Goal: Use online tool/utility: Utilize a website feature to perform a specific function

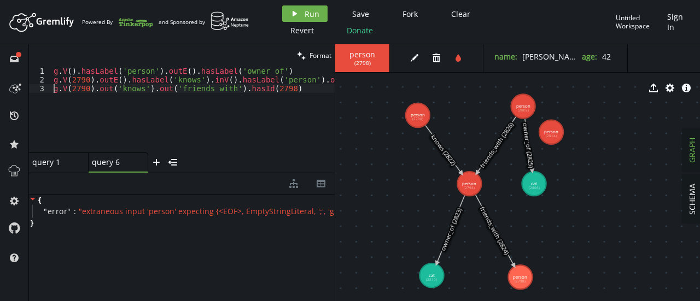
scroll to position [0, 1]
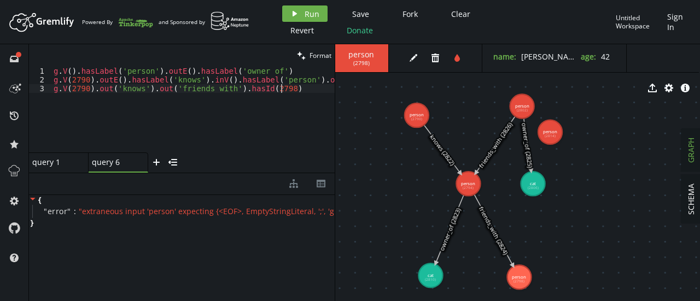
click at [266, 98] on div "g . V ( ) . hasLabel ( 'person' ) . outE ( ) . hasLabel ( 'owner_of' ) [PERSON_…" at bounding box center [297, 116] width 493 height 99
type textarea "g.V(2790).outE().hasLabel('knows').inV().hasLabel('person').outE().hasLabel('fr…"
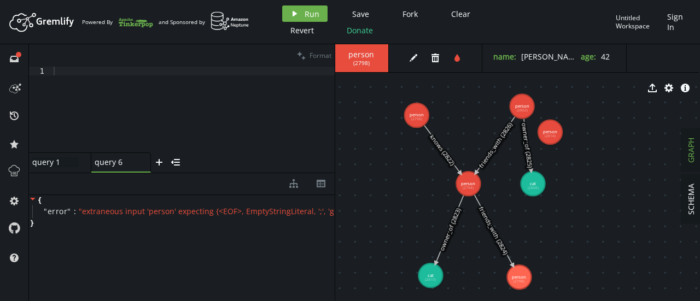
click at [66, 165] on div "query 1 query 1" at bounding box center [55, 162] width 46 height 10
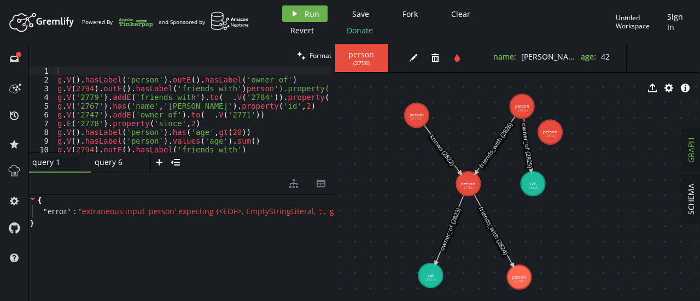
scroll to position [67, 0]
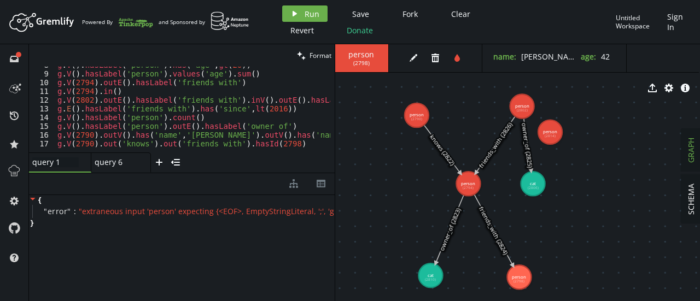
type textarea "g.V(2790).out('knows').out('friends_with').hasId(2798)"
click at [294, 144] on div "g . V ( ) . hasLabel ( 'person' ) . has ( 'age' , gt ( 20 )) g . V ( ) . hasLab…" at bounding box center [295, 110] width 480 height 99
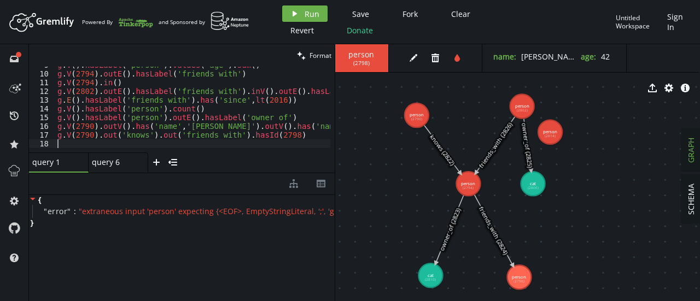
paste textarea "g.V(2790).out('knows').out('friends_with').hasId(2798)"
type textarea "g.V(2790).out('knows').out('friends_with').hasId(2798)"
click at [118, 160] on div "query 6 query 6" at bounding box center [115, 162] width 46 height 10
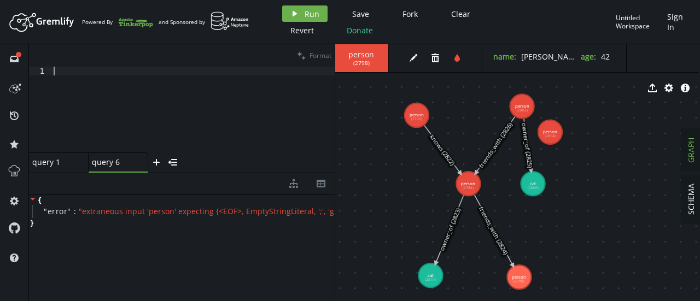
click at [117, 94] on div at bounding box center [192, 118] width 283 height 103
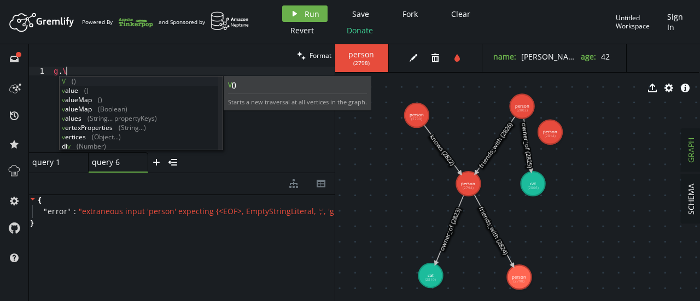
scroll to position [0, 16]
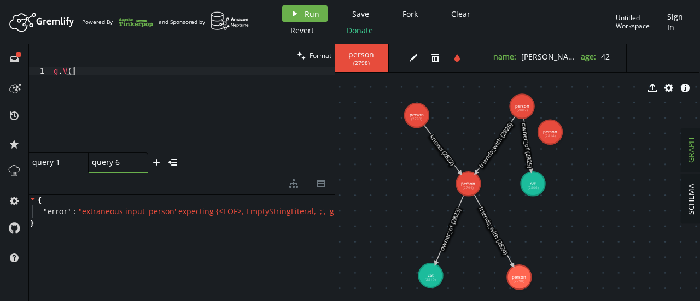
click at [81, 71] on div "g . V ( )" at bounding box center [192, 118] width 283 height 103
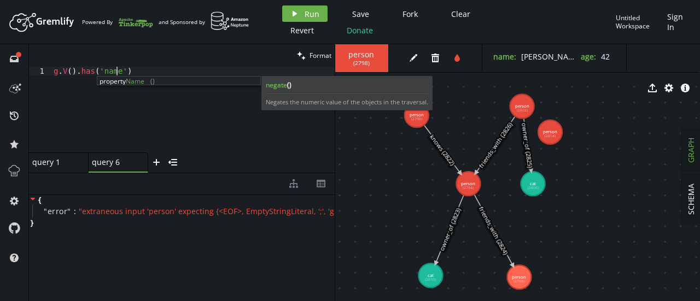
scroll to position [0, 62]
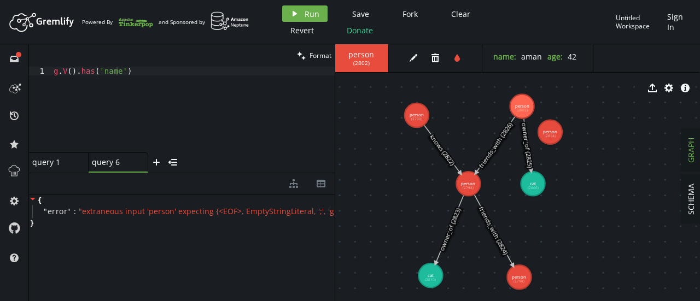
click at [120, 69] on div "g . V ( ) . has ( 'name' )" at bounding box center [192, 118] width 283 height 103
click at [301, 9] on button "play Run" at bounding box center [304, 13] width 45 height 16
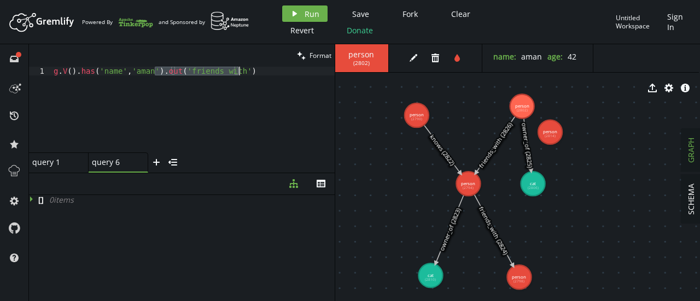
drag, startPoint x: 155, startPoint y: 73, endPoint x: 241, endPoint y: 71, distance: 85.9
click at [241, 71] on div "g . V ( ) . has ( 'name' , 'aman' ) . out ( 'friends_with' )" at bounding box center [192, 118] width 283 height 103
click at [298, 10] on icon "play" at bounding box center [294, 13] width 9 height 9
click at [90, 72] on div "g . V ( ) . has ( 'name' , [GEOGRAPHIC_DATA]' )" at bounding box center [192, 118] width 283 height 103
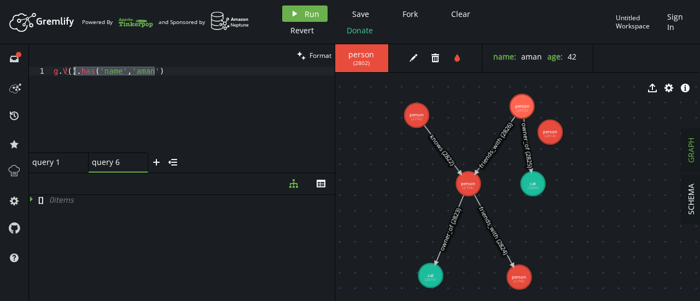
drag, startPoint x: 157, startPoint y: 72, endPoint x: 76, endPoint y: 74, distance: 80.9
click at [76, 74] on div "g . V ( ) . has ( 'name' , [GEOGRAPHIC_DATA]' )" at bounding box center [192, 118] width 283 height 103
type textarea "g.V()"
click at [316, 8] on button "play Run" at bounding box center [304, 13] width 45 height 16
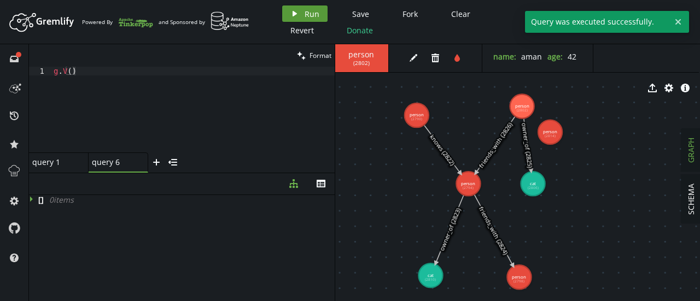
click at [307, 9] on span "Run" at bounding box center [312, 14] width 15 height 10
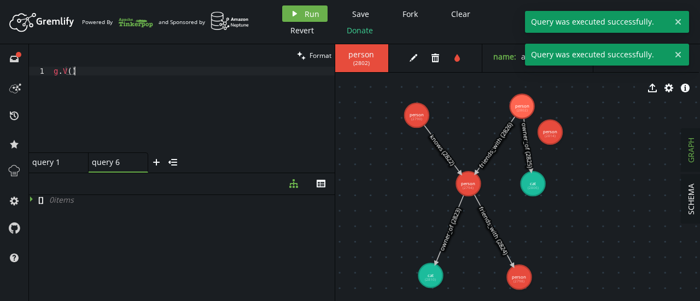
click at [81, 80] on div "g . V ( )" at bounding box center [192, 118] width 283 height 103
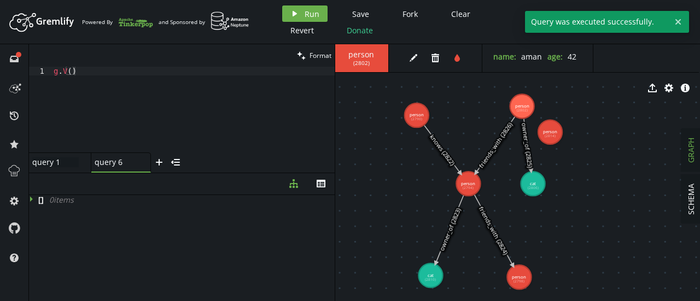
click at [53, 161] on div "query 1 query 1" at bounding box center [55, 162] width 46 height 10
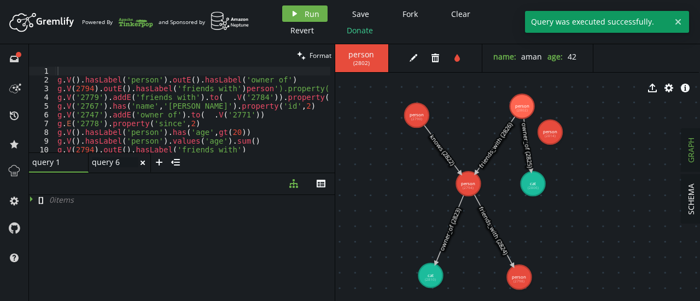
click at [115, 166] on div "query 6 query 6" at bounding box center [115, 162] width 46 height 10
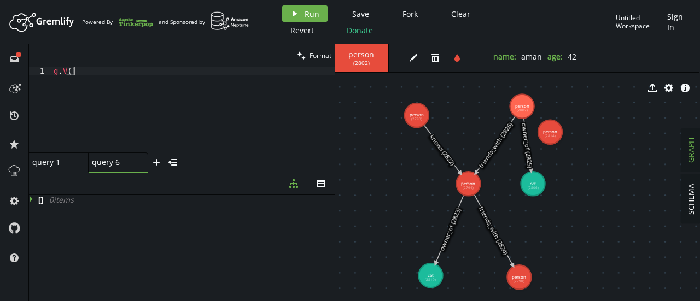
click at [82, 79] on div "g . V ( )" at bounding box center [192, 118] width 283 height 103
click at [317, 6] on button "play Run" at bounding box center [304, 13] width 45 height 16
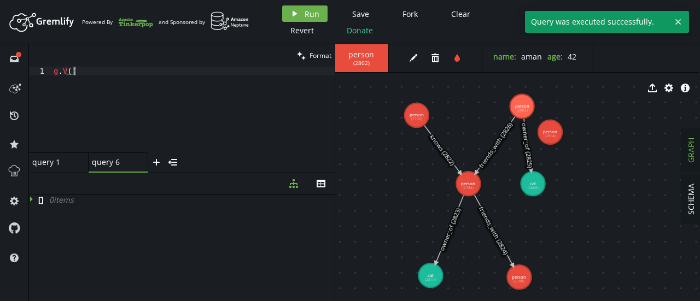
click at [208, 125] on div "g . V ( )" at bounding box center [192, 118] width 283 height 103
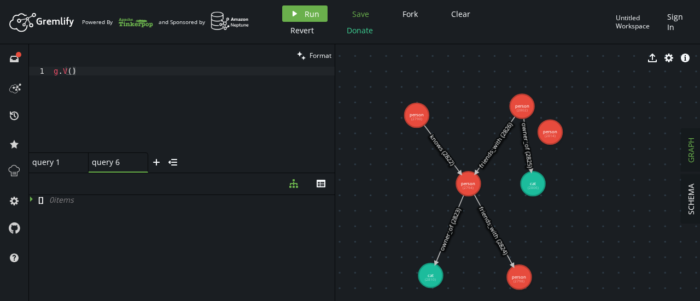
click at [359, 11] on span "Save" at bounding box center [360, 14] width 17 height 10
click at [677, 26] on span "Sign In" at bounding box center [676, 21] width 19 height 21
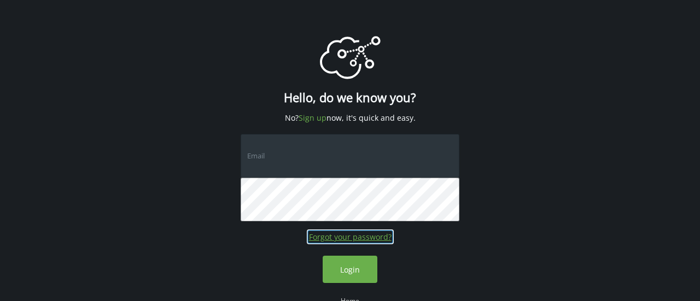
click at [346, 237] on link "Forgot your password?" at bounding box center [350, 237] width 83 height 10
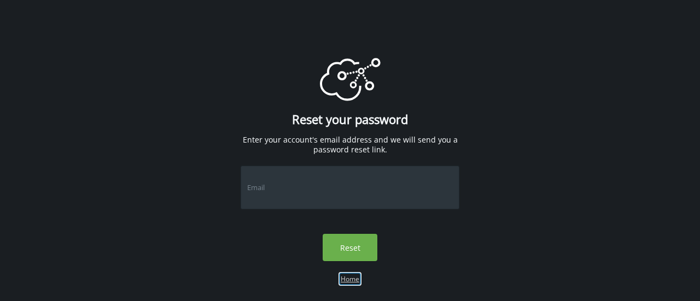
click at [350, 276] on link "Home" at bounding box center [350, 278] width 19 height 9
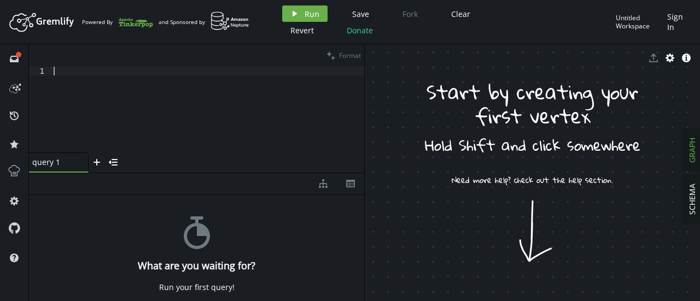
click at [225, 77] on div at bounding box center [207, 118] width 313 height 103
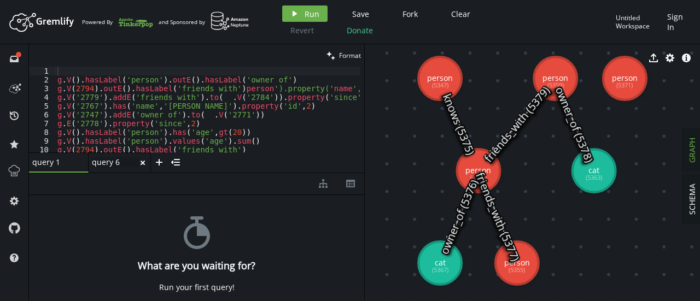
click at [96, 166] on div "query 6 query 6" at bounding box center [115, 162] width 46 height 10
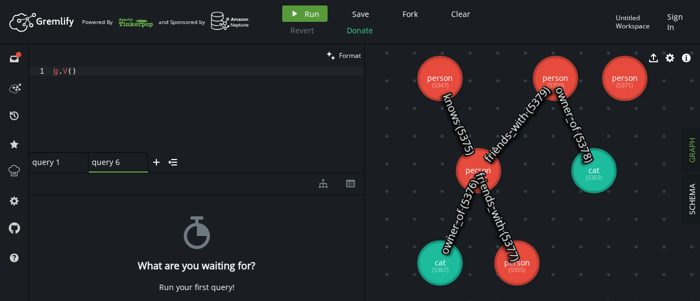
click at [303, 12] on button "play Run" at bounding box center [304, 13] width 45 height 16
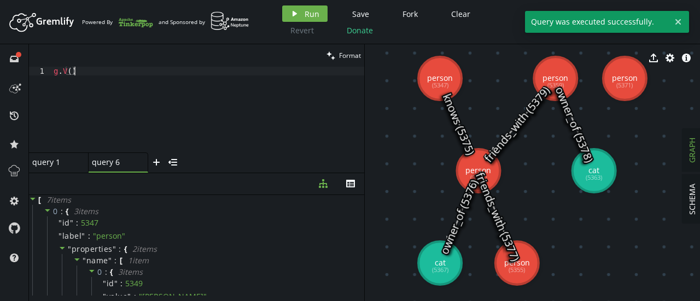
click at [147, 77] on div "g . V ( )" at bounding box center [207, 118] width 313 height 103
paste textarea ".out('friends_with')"
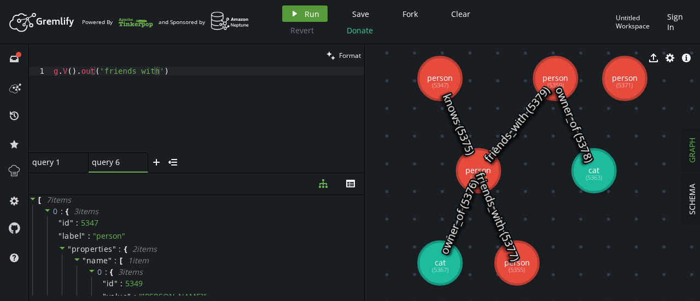
click at [311, 7] on button "play Run" at bounding box center [304, 13] width 45 height 16
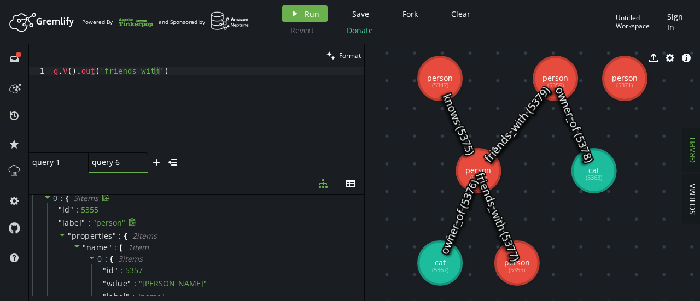
scroll to position [0, 0]
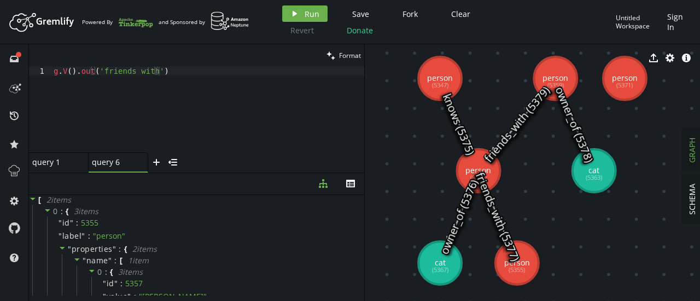
click at [161, 71] on div "g . V ( ) . out ( 'friends_with' )" at bounding box center [207, 118] width 313 height 103
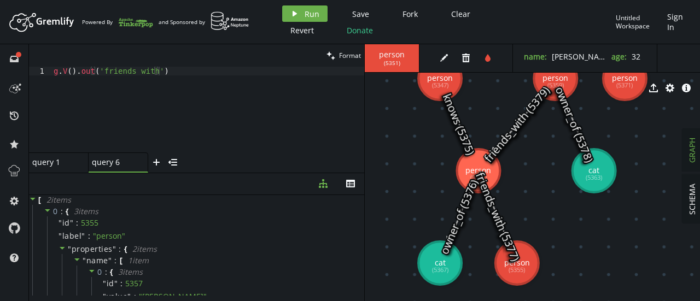
click at [552, 79] on div "export cog info-sign" at bounding box center [532, 87] width 335 height 27
click at [487, 159] on text "friends_with (5379)" at bounding box center [517, 125] width 72 height 82
click at [162, 76] on div "g . V ( ) . out ( 'friends_with' )" at bounding box center [207, 118] width 313 height 103
type textarea "g.V().out('friends_with').out('friends_with')"
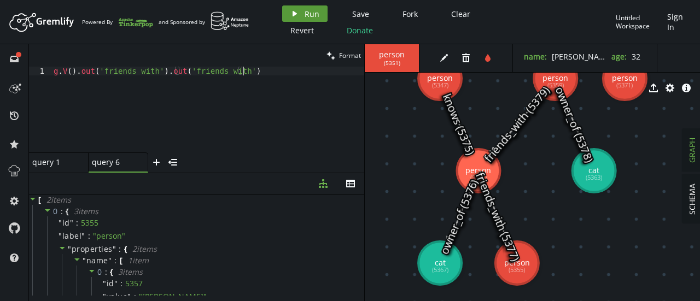
click at [307, 16] on span "Run" at bounding box center [312, 14] width 15 height 10
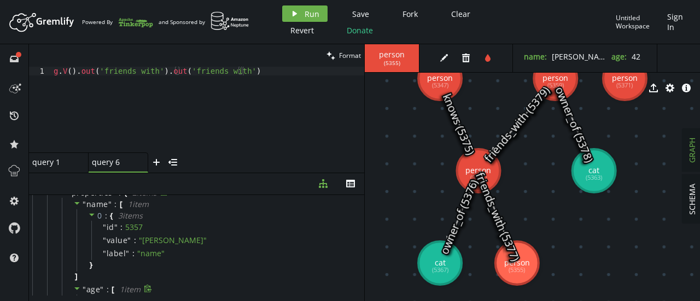
scroll to position [0, 0]
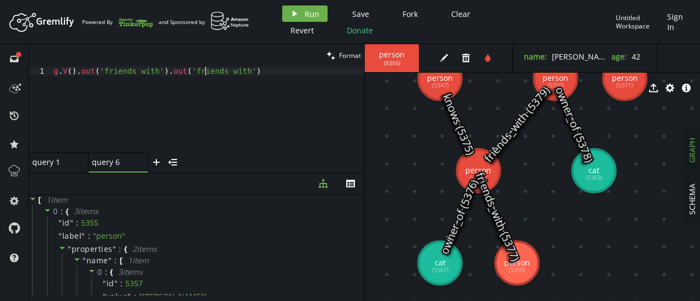
click at [205, 69] on div "g . V ( ) . out ( 'friends_with' ) . out ( 'friends_with' )" at bounding box center [207, 118] width 313 height 103
click at [56, 166] on div "query 1 query 1" at bounding box center [55, 162] width 46 height 10
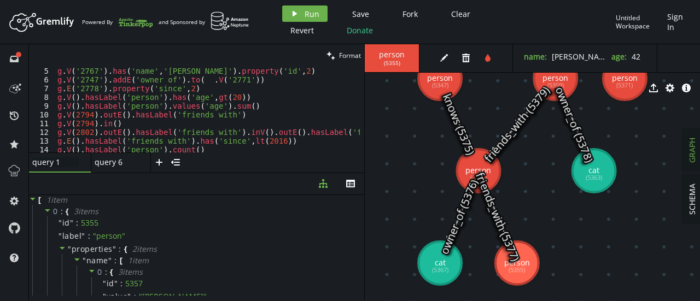
scroll to position [75, 0]
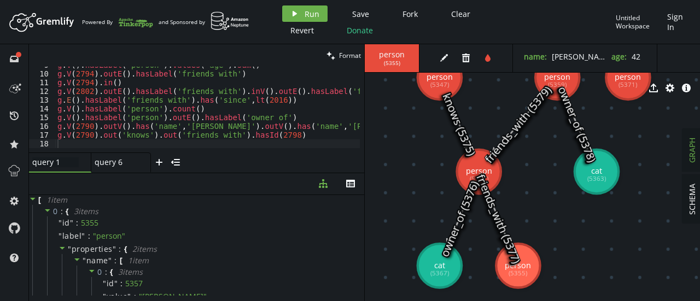
click at [319, 146] on div at bounding box center [295, 148] width 480 height 7
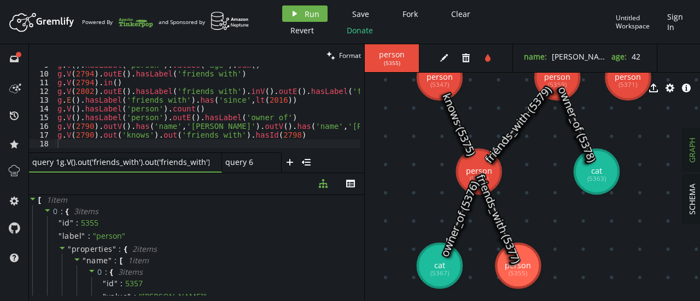
type input "query 1"
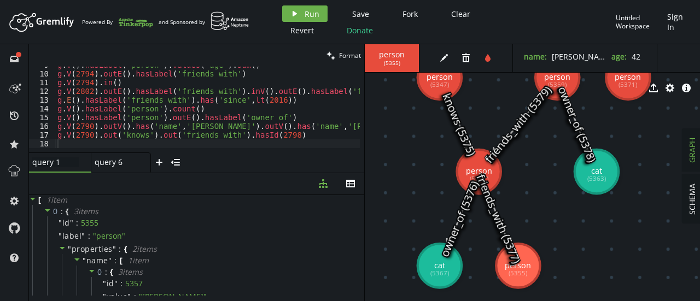
type textarea "g.V(2790).out('knows').out('friends_with').hasId(2798)"
click at [290, 133] on div "g . V ( ) . hasLabel ( 'person' ) . values ( 'age' ) . sum ( ) g . V ( 2794 ) .…" at bounding box center [295, 110] width 480 height 99
paste textarea "g.V().out('friends_with').out('friends_with')"
type textarea "g.V().out('friends_with').out('friends_with')"
click at [110, 162] on div "query 6 query 6" at bounding box center [115, 162] width 46 height 10
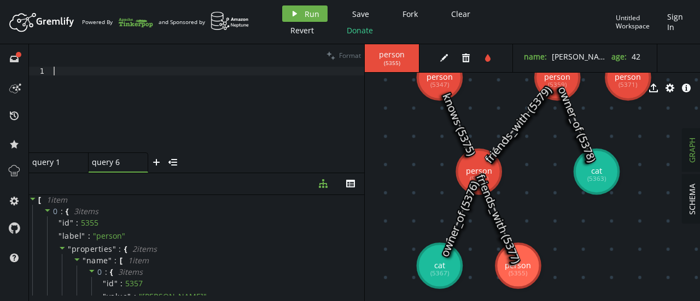
click at [142, 114] on div at bounding box center [207, 118] width 313 height 103
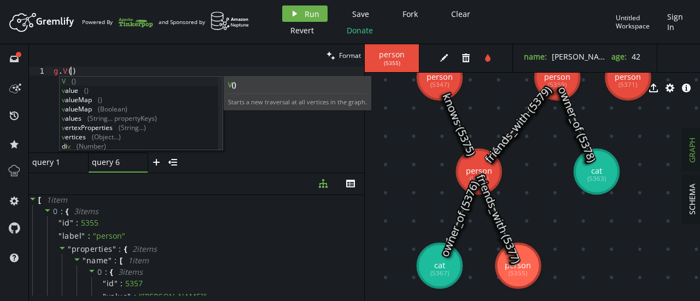
scroll to position [0, 16]
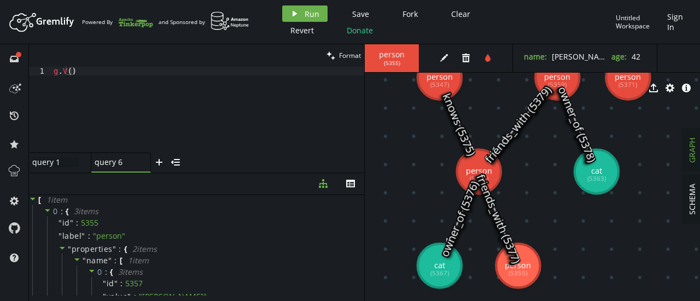
click at [58, 157] on div "query 1 query 1" at bounding box center [55, 162] width 46 height 10
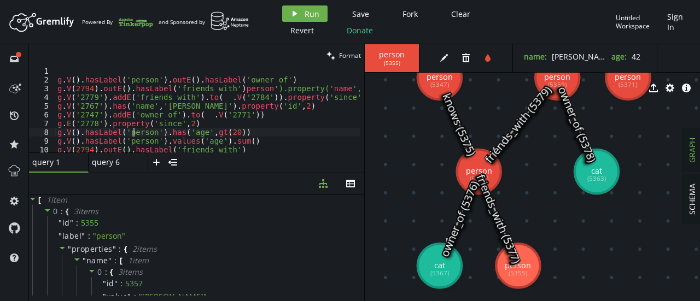
click at [132, 132] on div "g . V ( ) . hasLabel ( 'person' ) . outE ( ) . hasLabel ( 'owner_of' ) [PERSON_…" at bounding box center [295, 116] width 480 height 99
click at [273, 132] on div "g . V ( ) . hasLabel ( 'person' ) . outE ( ) . hasLabel ( 'owner_of' ) [PERSON_…" at bounding box center [295, 116] width 480 height 99
click at [548, 13] on div "play Run Save Fork Clear Revert Donate Untitled Workspace Sign In" at bounding box center [484, 21] width 415 height 33
click at [246, 145] on div "g . V ( ) . hasLabel ( 'person' ) . outE ( ) . hasLabel ( 'owner_of' ) [PERSON_…" at bounding box center [295, 116] width 480 height 99
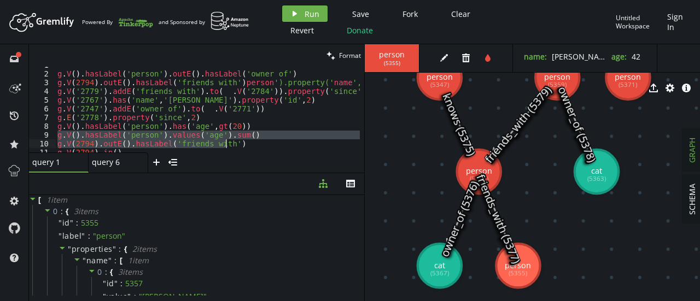
scroll to position [6, 0]
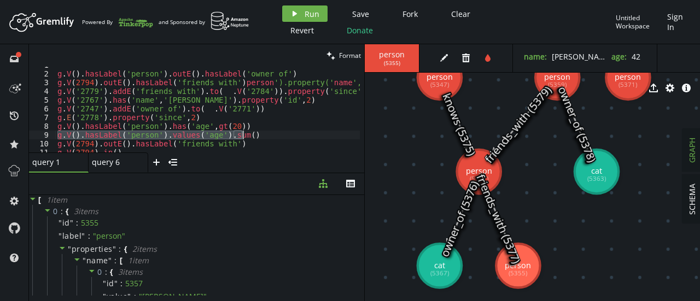
drag, startPoint x: 57, startPoint y: 141, endPoint x: 247, endPoint y: 134, distance: 189.8
click at [247, 134] on div "g . V ( ) . hasLabel ( 'person' ) . outE ( ) . hasLabel ( 'owner_of' ) [PERSON_…" at bounding box center [295, 110] width 480 height 99
click at [114, 165] on div "query 6 query 6" at bounding box center [115, 162] width 46 height 10
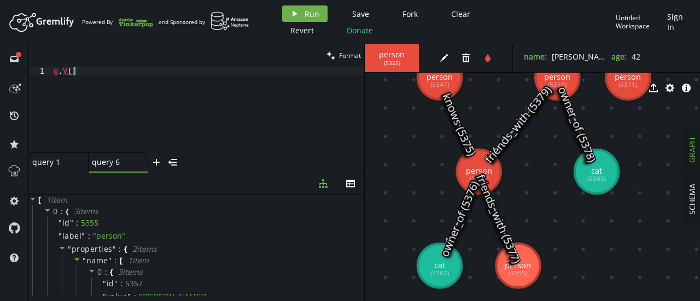
click at [98, 69] on div "g . V ( )" at bounding box center [207, 118] width 313 height 103
paste textarea ".hasLabel('person').values('age').sum()"
click at [136, 72] on div "g . V ( ) . hasLabel ( 'person' ) . values ( 'age' ) . sum ( )" at bounding box center [207, 118] width 313 height 103
click at [196, 72] on div "g . V ( ) . hasLabel ( 'person' ) . values ( 'age' ) . sum ( )" at bounding box center [207, 118] width 313 height 103
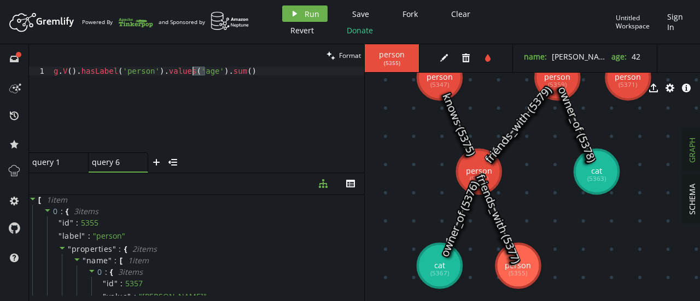
click at [196, 72] on div "g . V ( ) . hasLabel ( 'person' ) . values ( 'age' ) . sum ( )" at bounding box center [207, 118] width 313 height 103
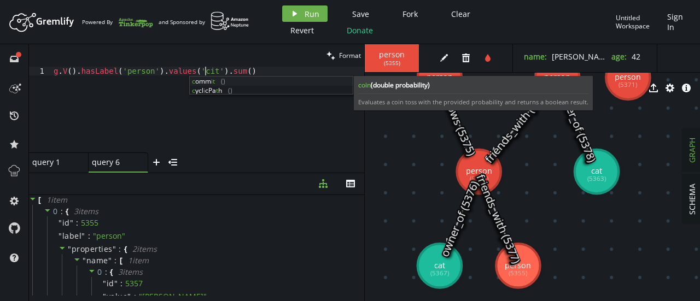
scroll to position [0, 155]
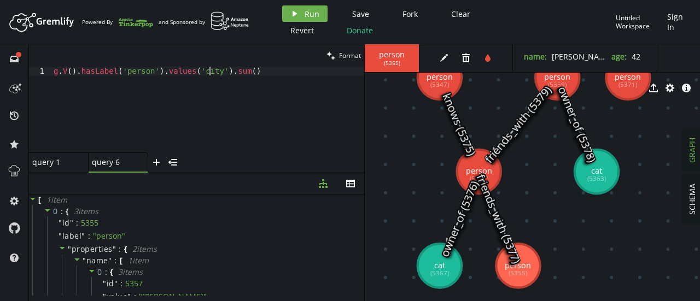
click at [236, 73] on div "g . V ( ) . hasLabel ( 'person' ) . values ( 'city' ) . sum ( )" at bounding box center [207, 118] width 313 height 103
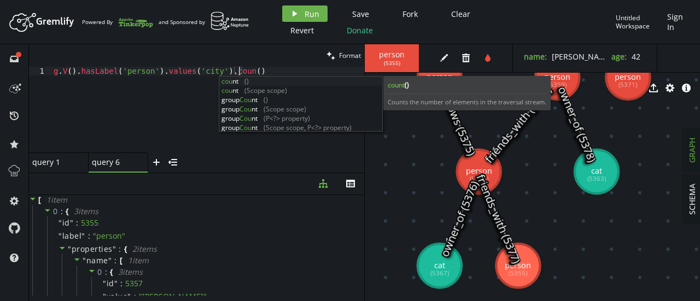
scroll to position [0, 189]
click at [303, 16] on button "play Run" at bounding box center [304, 13] width 45 height 16
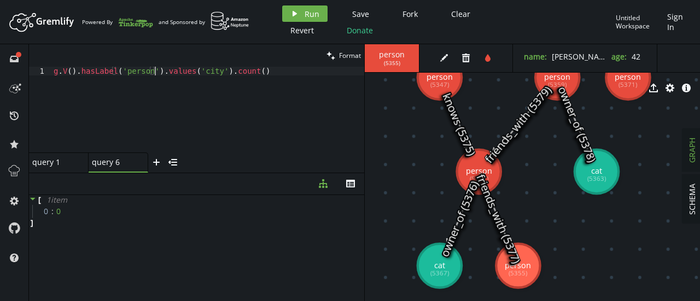
click at [155, 74] on div "g . V ( ) . hasLabel ( 'person' ) . values ( 'city' ) . count ( )" at bounding box center [207, 118] width 313 height 103
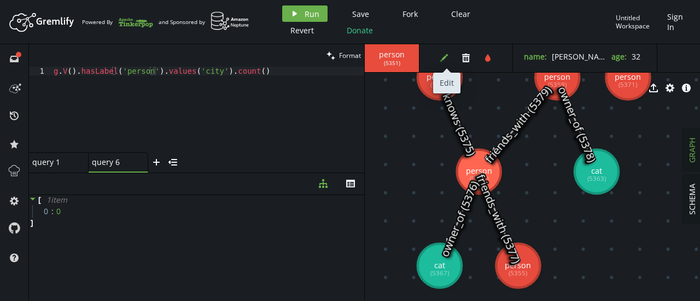
click at [445, 55] on icon "button" at bounding box center [444, 58] width 8 height 8
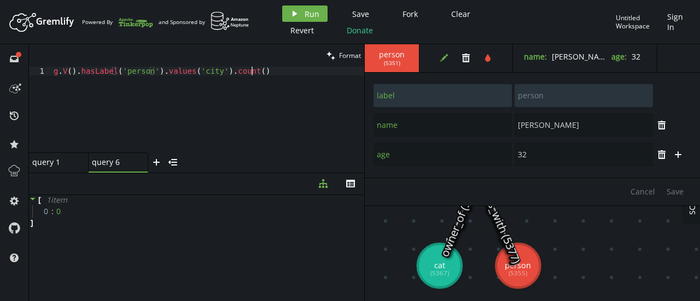
click at [336, 139] on div "g . V ( ) . hasLabel ( 'person' ) . values ( 'city' ) . count ( )" at bounding box center [207, 118] width 313 height 103
click at [200, 73] on div "g . V ( ) . hasLabel ( 'person' ) . values ( 'city' ) . count ( )" at bounding box center [207, 118] width 313 height 103
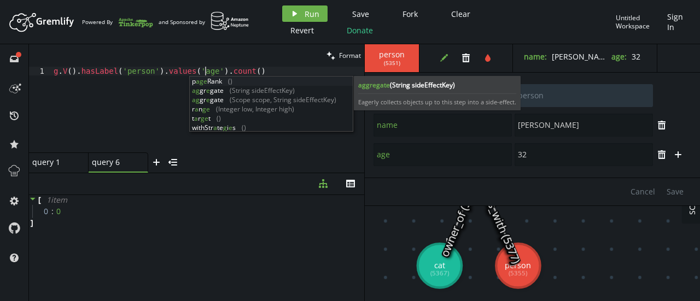
scroll to position [0, 151]
type textarea "g.V().hasLabel('person').values('age').count()"
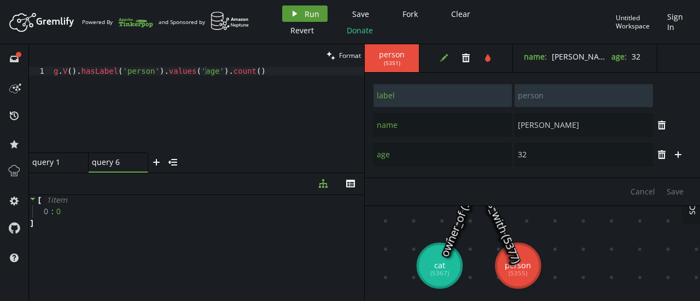
click at [313, 9] on span "Run" at bounding box center [312, 14] width 15 height 10
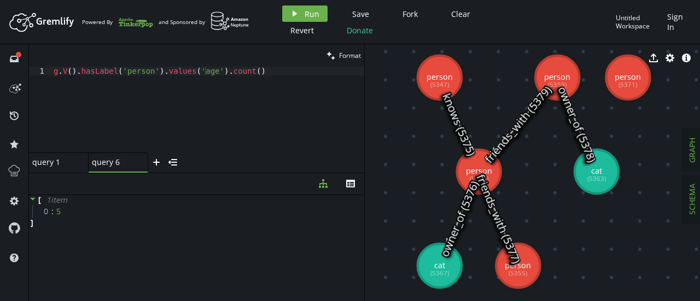
click at [697, 197] on button "SCHEMA" at bounding box center [691, 199] width 19 height 49
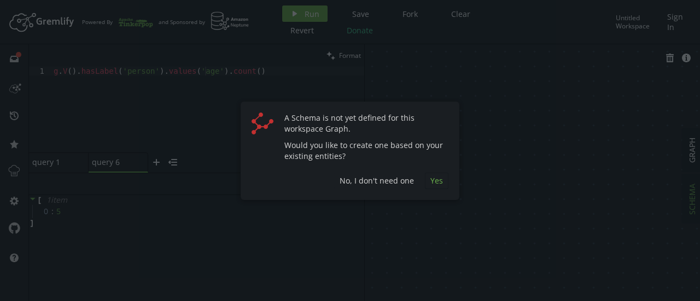
click at [442, 179] on span "Yes" at bounding box center [436, 180] width 13 height 10
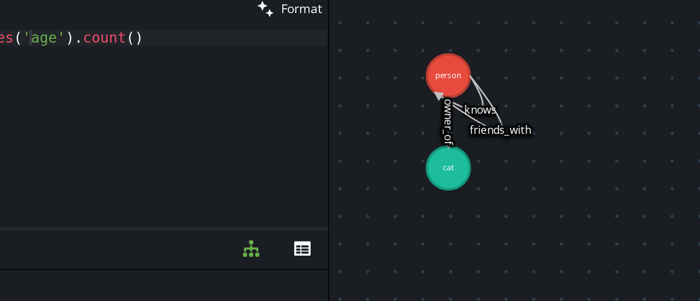
drag, startPoint x: 405, startPoint y: 109, endPoint x: 466, endPoint y: 154, distance: 75.4
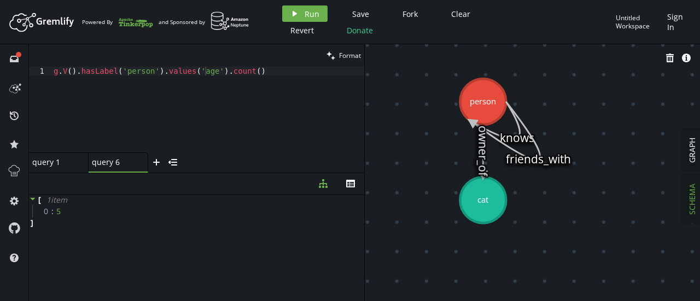
drag, startPoint x: 465, startPoint y: 131, endPoint x: 551, endPoint y: 196, distance: 108.5
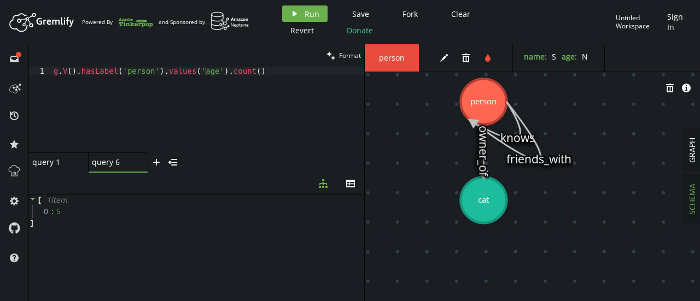
click at [435, 62] on div "edit trash tint" at bounding box center [469, 57] width 88 height 27
click at [438, 61] on button "edit" at bounding box center [444, 58] width 16 height 16
select select "NUMBER"
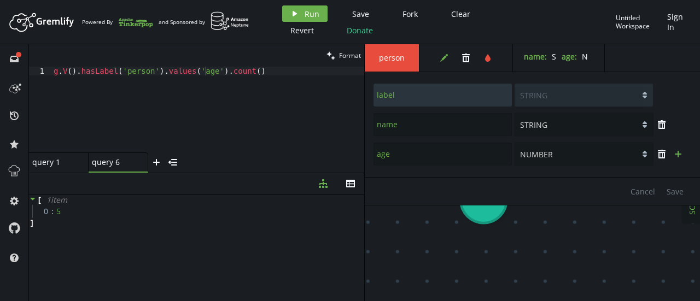
click at [682, 154] on icon "plus" at bounding box center [678, 154] width 9 height 9
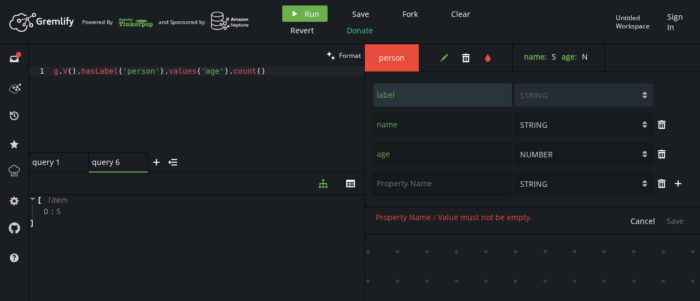
click at [459, 175] on input "text" at bounding box center [442, 183] width 138 height 23
type input "city"
click at [677, 224] on span "Save" at bounding box center [674, 221] width 17 height 10
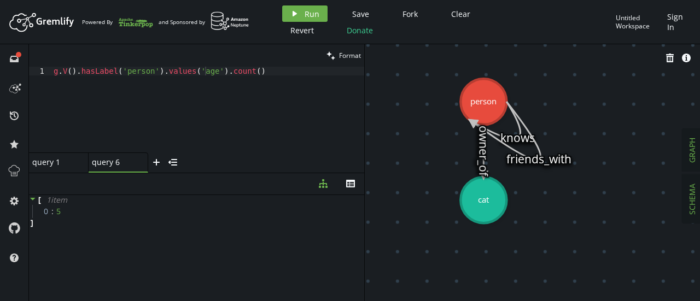
click at [699, 151] on button "GRAPH" at bounding box center [691, 150] width 19 height 43
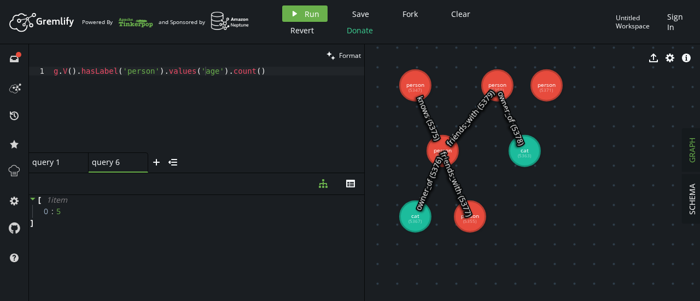
drag, startPoint x: 522, startPoint y: 96, endPoint x: 570, endPoint y: 138, distance: 63.5
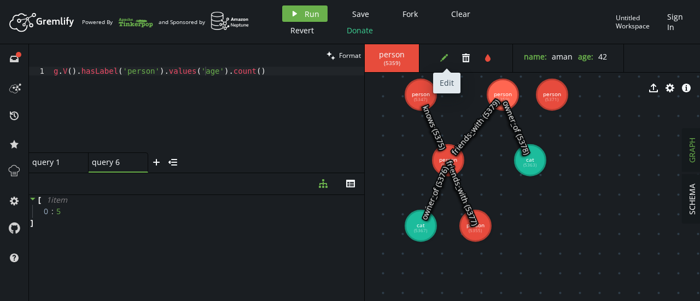
click at [437, 54] on button "edit" at bounding box center [444, 58] width 16 height 16
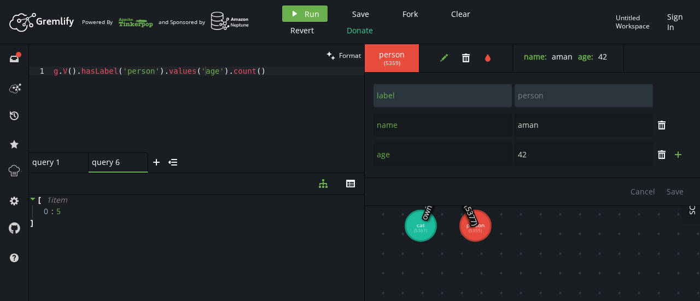
click at [680, 154] on icon "button" at bounding box center [678, 154] width 7 height 7
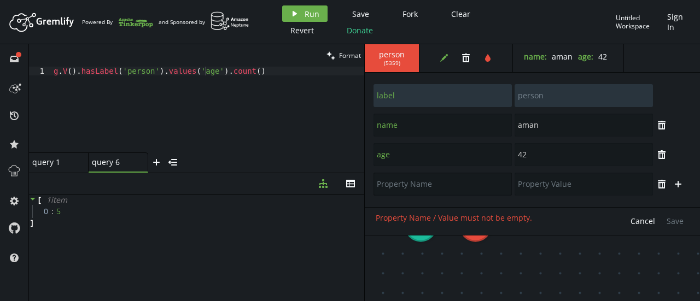
click at [427, 186] on input "text" at bounding box center [442, 184] width 138 height 23
type input "city"
click at [542, 189] on input "text" at bounding box center [583, 184] width 138 height 23
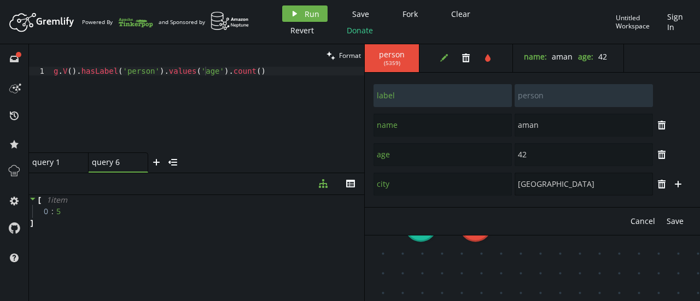
type input "[GEOGRAPHIC_DATA]"
click at [671, 221] on span "Save" at bounding box center [674, 221] width 17 height 10
type input "name"
type input "aman"
type input "label"
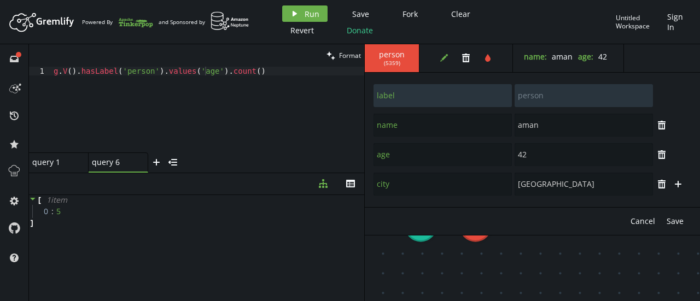
type input "person"
click at [157, 160] on icon "plus" at bounding box center [156, 162] width 9 height 9
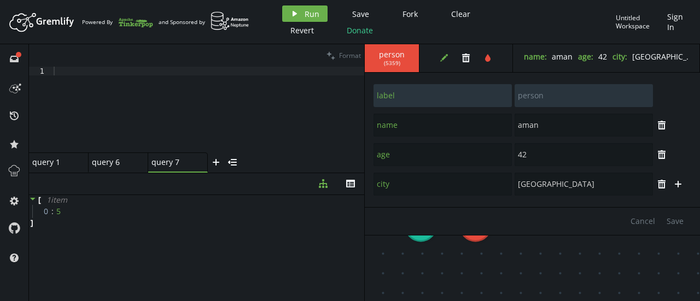
scroll to position [0, 0]
click at [102, 78] on div at bounding box center [207, 118] width 313 height 103
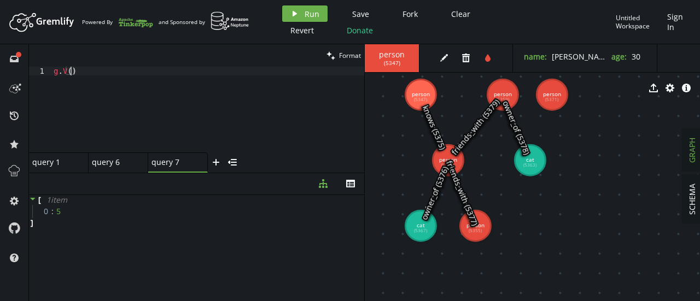
click at [68, 68] on div "g . V ( )" at bounding box center [207, 118] width 313 height 103
click at [162, 71] on div "g . V ( 5347 ) . property ( 'city' . )" at bounding box center [207, 118] width 313 height 103
type textarea "g.V(5347).property('city','[GEOGRAPHIC_DATA])"
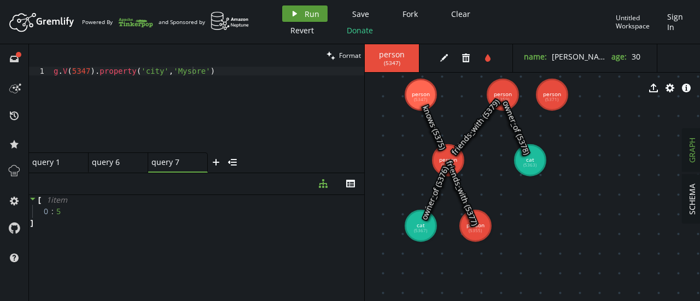
click at [309, 14] on span "Run" at bounding box center [312, 14] width 15 height 10
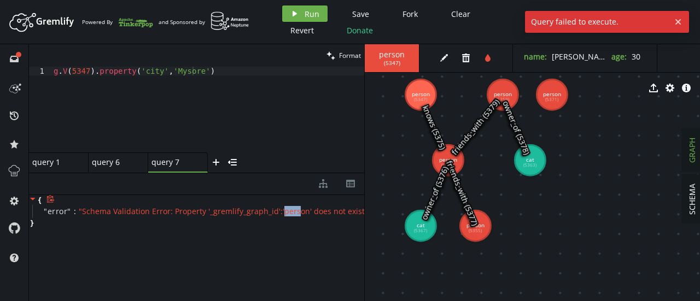
drag, startPoint x: 294, startPoint y: 210, endPoint x: 278, endPoint y: 212, distance: 16.4
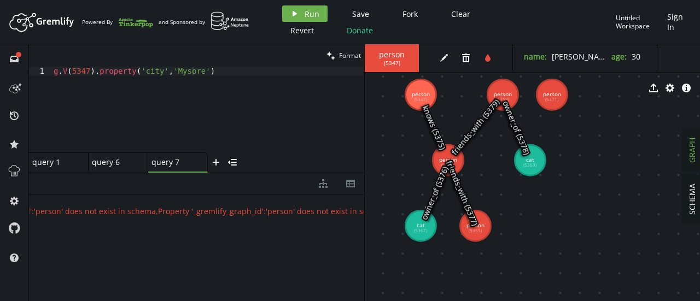
scroll to position [0, 0]
click at [690, 209] on span "SCHEMA" at bounding box center [692, 199] width 10 height 31
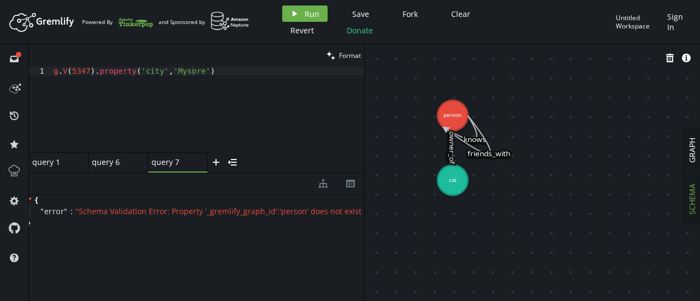
drag, startPoint x: 461, startPoint y: 104, endPoint x: 525, endPoint y: 157, distance: 82.7
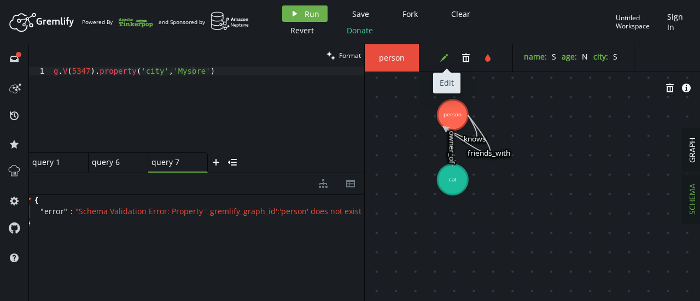
click at [444, 59] on icon "edit" at bounding box center [444, 58] width 9 height 9
select select "NUMBER"
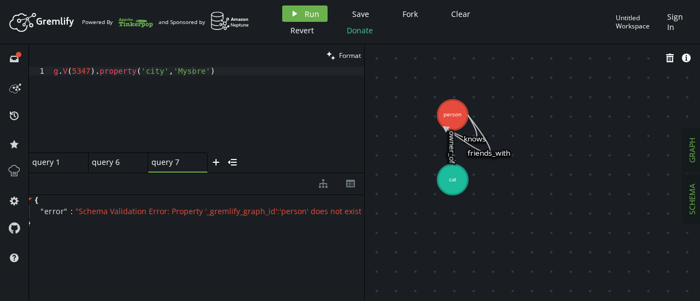
click at [695, 133] on button "GRAPH" at bounding box center [691, 150] width 19 height 43
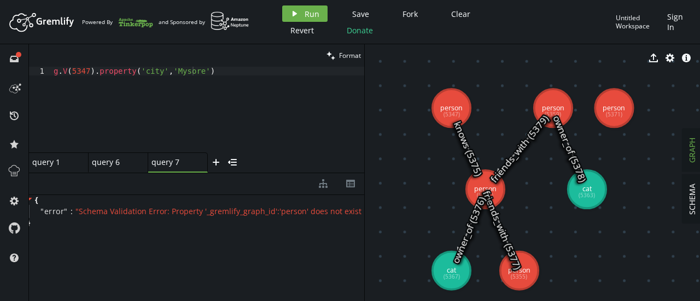
drag, startPoint x: 448, startPoint y: 125, endPoint x: 469, endPoint y: 155, distance: 36.5
click at [469, 155] on icon at bounding box center [468, 149] width 18 height 44
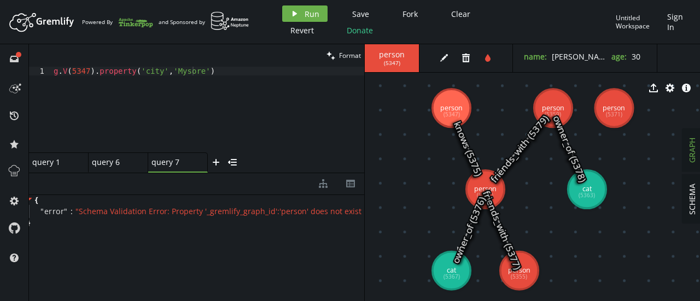
click at [446, 49] on div "edit trash tint" at bounding box center [469, 58] width 88 height 28
click at [446, 54] on icon "edit" at bounding box center [444, 58] width 9 height 9
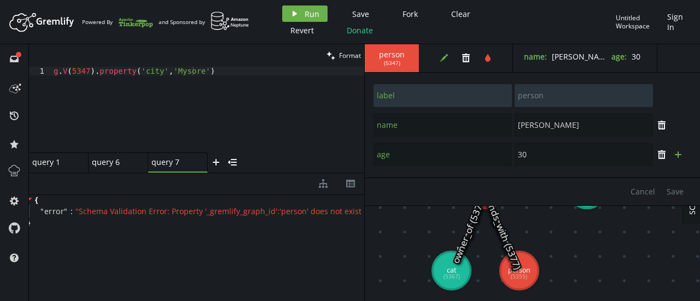
click at [678, 152] on icon "button" at bounding box center [678, 154] width 7 height 7
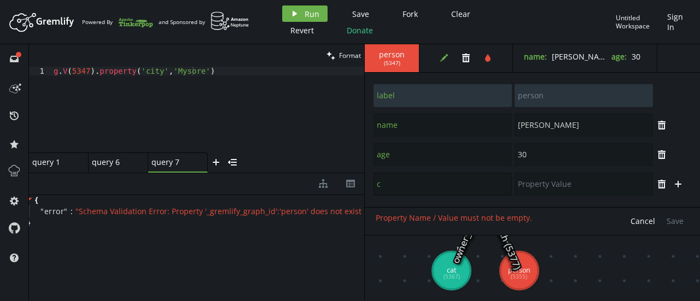
click at [458, 186] on input "c" at bounding box center [442, 184] width 138 height 23
type input "city"
click at [527, 187] on input "text" at bounding box center [583, 184] width 138 height 23
type input "Mysore"
click at [672, 226] on button "Save" at bounding box center [675, 221] width 28 height 16
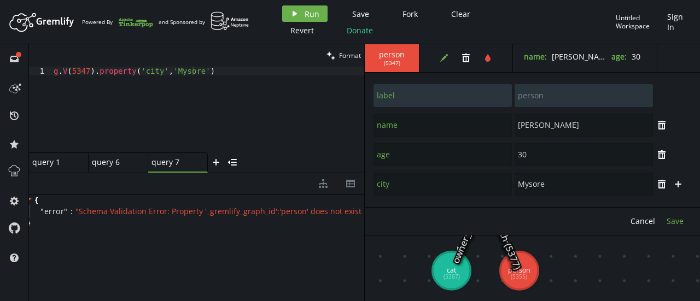
type input "name"
type input "[PERSON_NAME]"
type input "label"
type input "person"
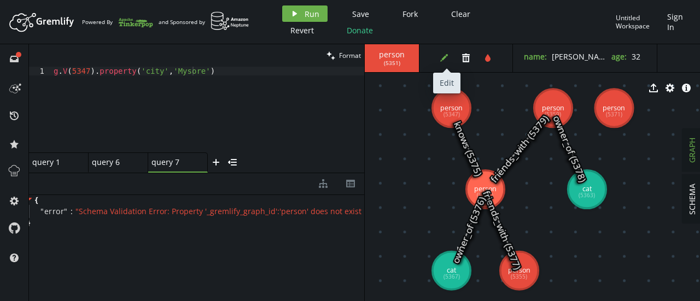
click at [438, 54] on button "edit" at bounding box center [444, 58] width 16 height 16
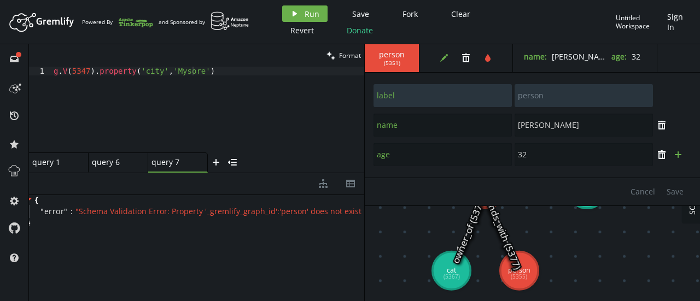
click at [684, 153] on button "plus" at bounding box center [678, 155] width 16 height 16
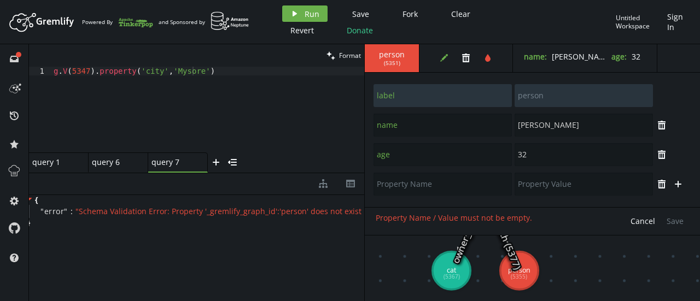
click at [418, 196] on div "trash plus" at bounding box center [532, 184] width 319 height 30
click at [413, 190] on input "text" at bounding box center [442, 184] width 138 height 23
type input "city"
click at [541, 190] on input "text" at bounding box center [583, 184] width 138 height 23
type input "LA"
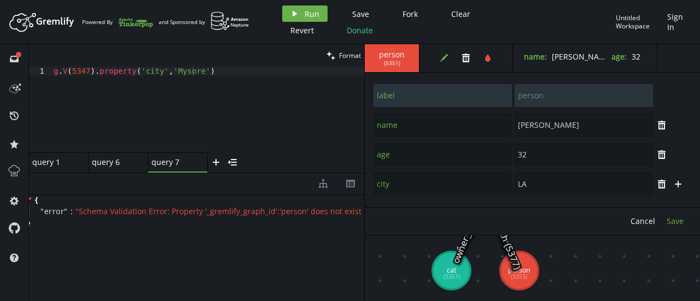
click at [669, 219] on span "Save" at bounding box center [674, 221] width 17 height 10
type input "name"
type input "[PERSON_NAME]"
type input "label"
type input "person"
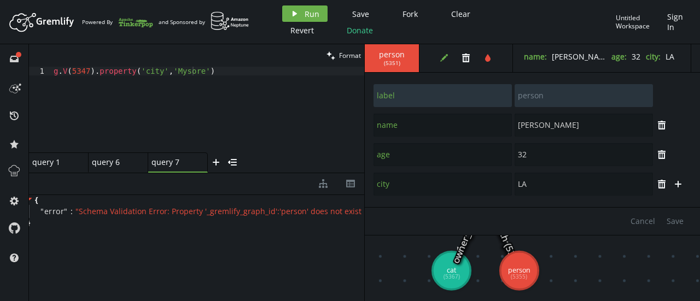
type input "42"
type input "name"
type input "[PERSON_NAME]"
type input "label"
type input "person"
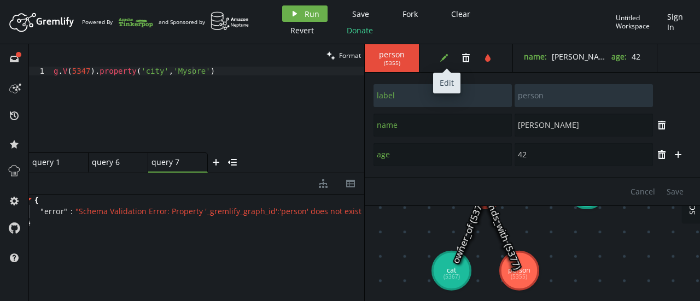
click at [441, 51] on button "edit" at bounding box center [444, 58] width 16 height 16
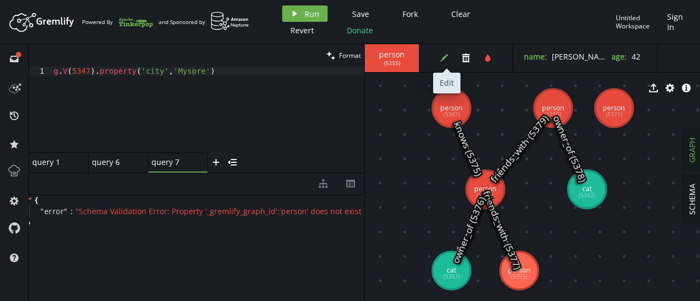
click at [441, 51] on button "edit" at bounding box center [444, 58] width 16 height 16
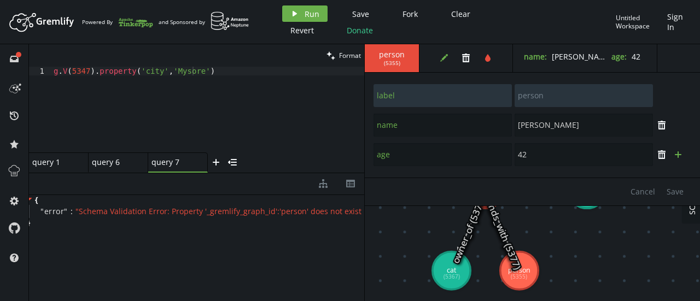
click at [684, 156] on button "plus" at bounding box center [678, 155] width 16 height 16
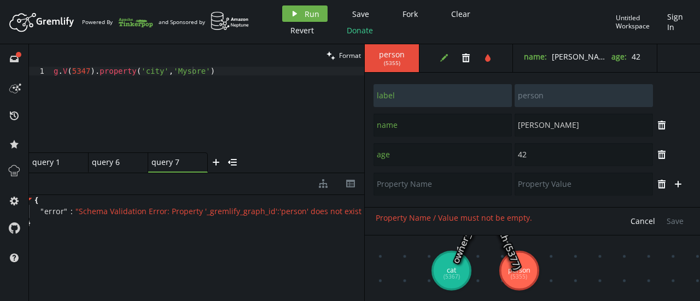
drag, startPoint x: 455, startPoint y: 196, endPoint x: 443, endPoint y: 189, distance: 14.0
click at [443, 189] on div "trash plus" at bounding box center [532, 184] width 319 height 30
click at [443, 189] on input "text" at bounding box center [442, 184] width 138 height 23
type input "C"
type input "city"
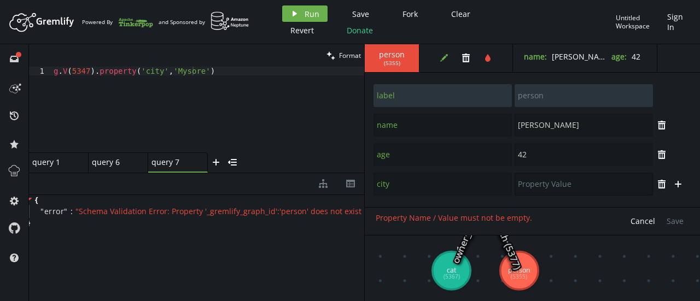
click at [532, 192] on input "text" at bounding box center [583, 184] width 138 height 23
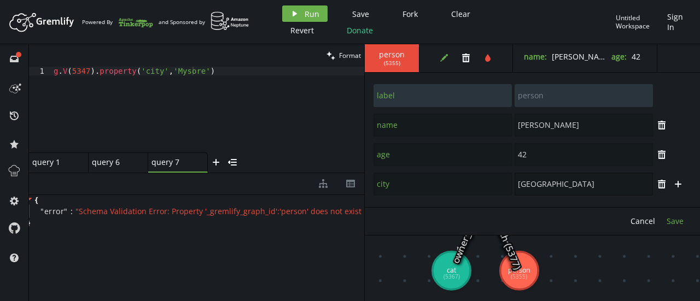
type input "[GEOGRAPHIC_DATA]"
click at [670, 219] on span "Save" at bounding box center [674, 221] width 17 height 10
type input "name"
type input "[PERSON_NAME]"
type input "label"
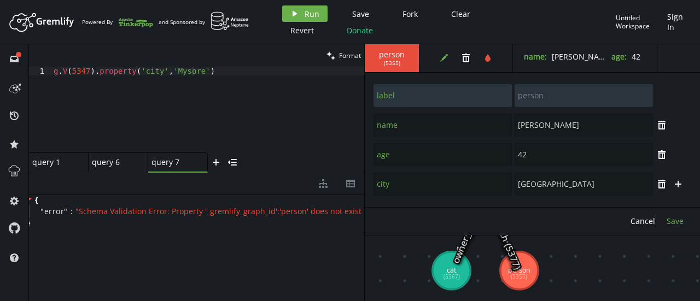
type input "person"
click at [278, 90] on div "g . V ( 5347 ) . property ( 'city' , '[GEOGRAPHIC_DATA]' )" at bounding box center [207, 118] width 313 height 103
click at [103, 164] on div "query 6 query 6" at bounding box center [115, 162] width 46 height 10
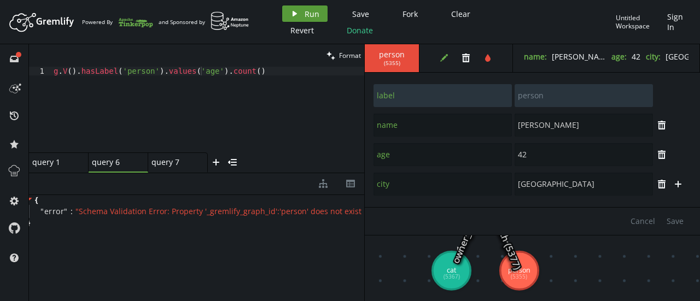
click at [297, 13] on icon "play" at bounding box center [294, 13] width 9 height 9
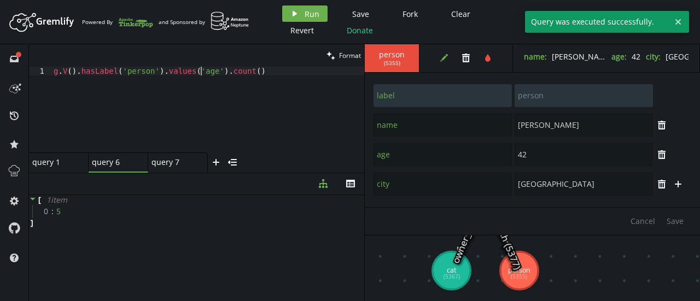
click at [201, 69] on div "g . V ( ) . hasLabel ( 'person' ) . values ( 'age' ) . count ( )" at bounding box center [207, 118] width 313 height 103
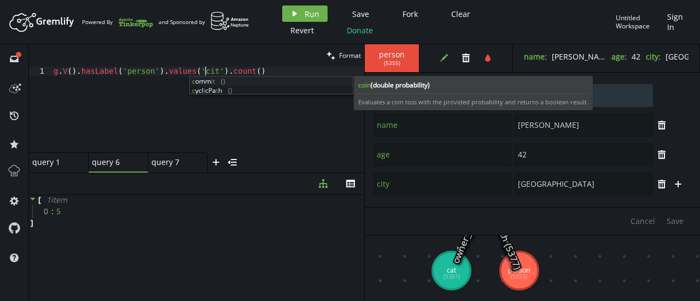
scroll to position [0, 155]
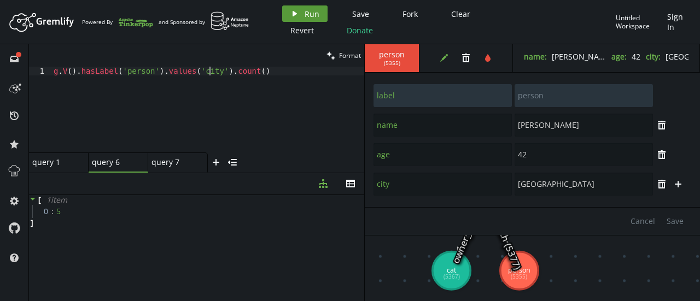
type textarea "g.V().hasLabel('person').values('city').count()"
click at [310, 18] on span "Run" at bounding box center [312, 14] width 15 height 10
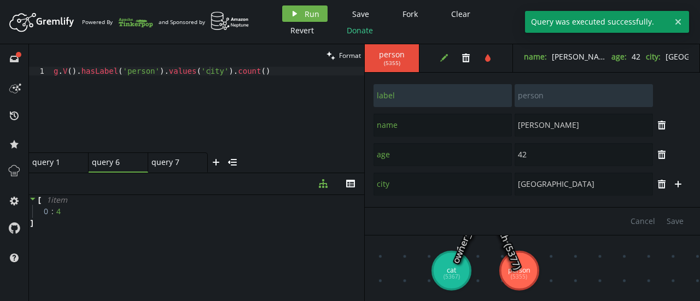
click at [572, 225] on div "Cancel Save" at bounding box center [532, 221] width 335 height 28
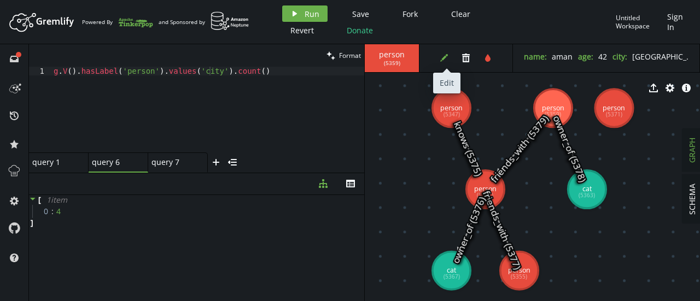
click at [444, 56] on icon "edit" at bounding box center [444, 58] width 9 height 9
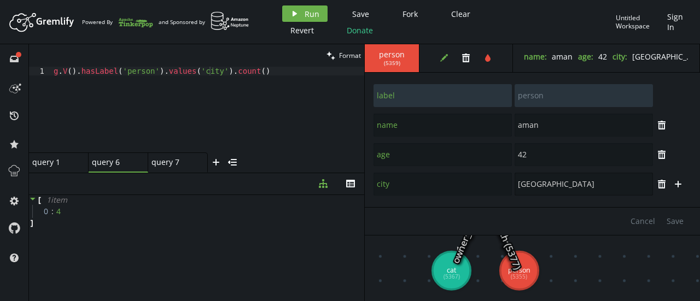
click at [541, 178] on input "[GEOGRAPHIC_DATA]" at bounding box center [583, 184] width 138 height 23
click at [673, 219] on span "Save" at bounding box center [674, 221] width 17 height 10
type input "Mysore"
click at [311, 12] on span "Run" at bounding box center [312, 14] width 15 height 10
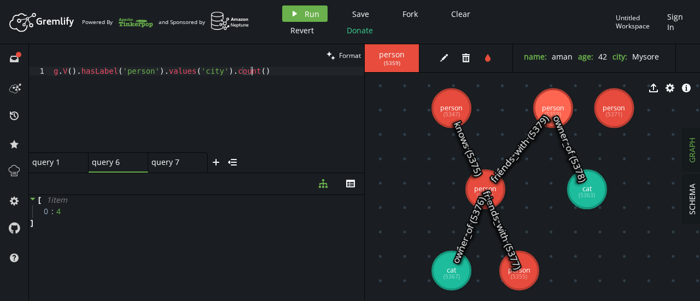
click at [273, 71] on div "g . V ( ) . hasLabel ( 'person' ) . values ( 'city' ) . count ( )" at bounding box center [207, 118] width 313 height 103
click at [157, 73] on div "g . V ( ) . hasLabel ( 'person' ) . values ( 'city' ) . count ( )" at bounding box center [207, 118] width 313 height 103
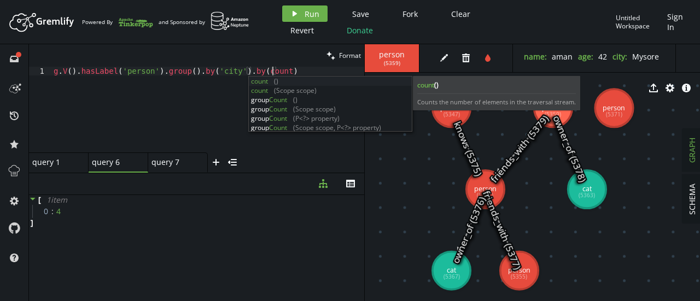
scroll to position [0, 223]
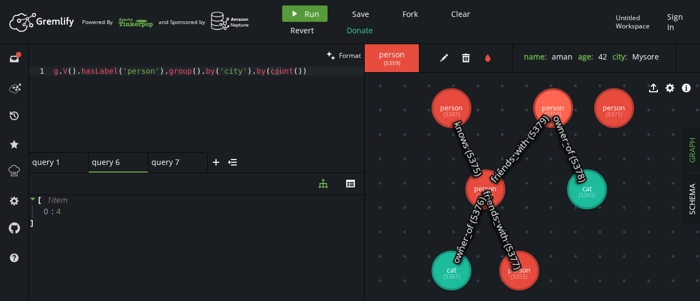
click at [305, 13] on span "Run" at bounding box center [312, 14] width 15 height 10
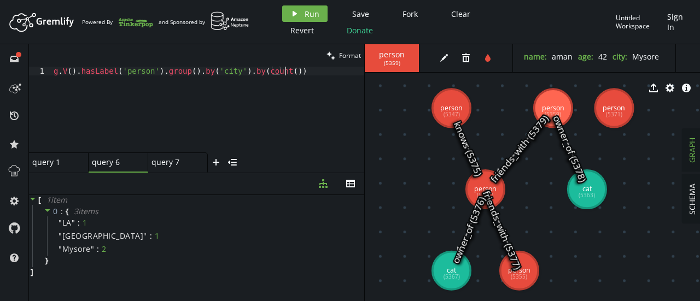
type textarea "g.V().hasLabel('person').group().by('city').by(count())"
click at [285, 83] on div "g . V ( ) . hasLabel ( 'person' ) . group ( ) . by ( 'city' ) . by ( count ( ))" at bounding box center [207, 118] width 313 height 103
click at [293, 75] on div "g . V ( ) . hasLabel ( 'person' ) . group ( ) . by ( 'city' ) . by ( count ( ))" at bounding box center [207, 118] width 313 height 103
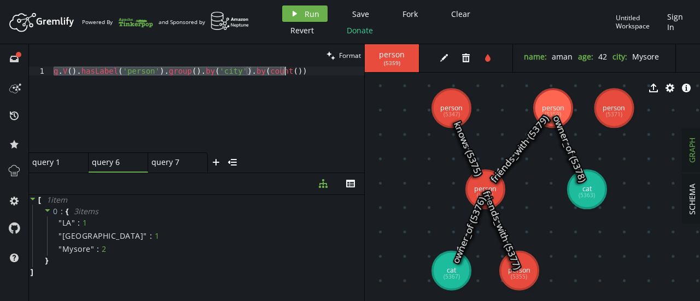
scroll to position [0, 0]
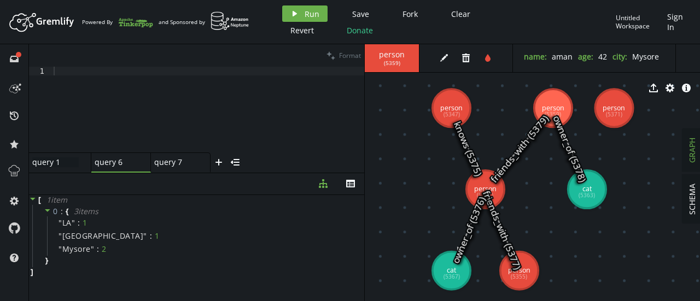
click at [60, 159] on div "query 1 query 1" at bounding box center [55, 162] width 46 height 10
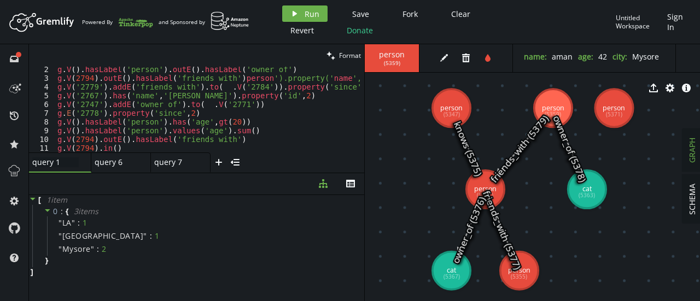
scroll to position [84, 0]
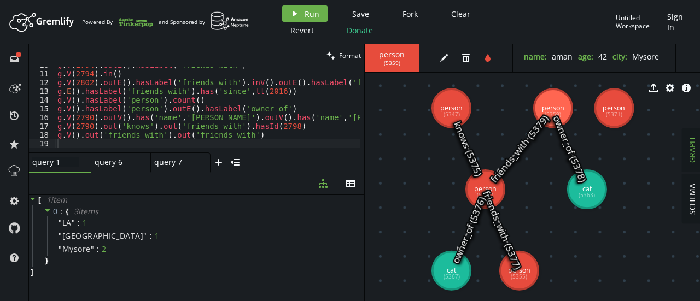
click at [185, 147] on div at bounding box center [295, 148] width 480 height 7
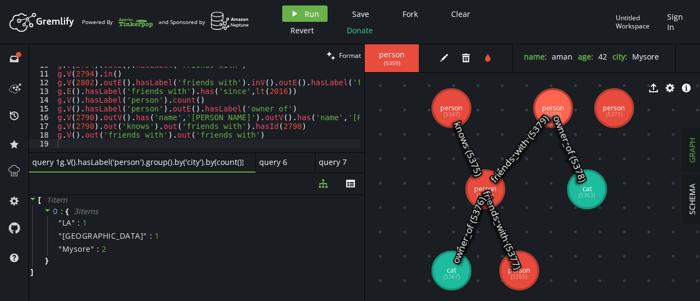
type input "query 1"
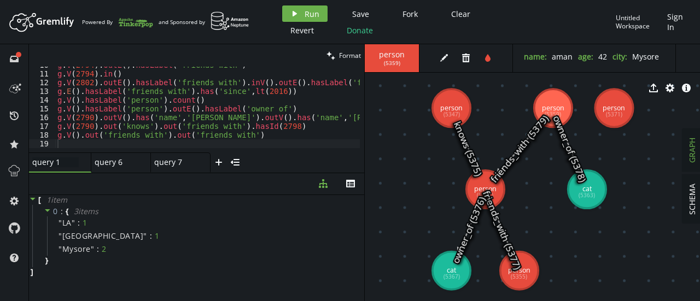
scroll to position [84, 0]
click at [104, 142] on div "g . V ( 2794 ) . outE ( ) . hasLabel ( 'friends_with' ) [PERSON_NAME] V ( 2794 …" at bounding box center [295, 110] width 480 height 99
paste textarea "g.V().hasLabel('person').group().by('city').by(count())"
type textarea "g.V().hasLabel('person').group().by('city').by(count())"
click at [107, 166] on div "query 6 query 6" at bounding box center [115, 162] width 46 height 10
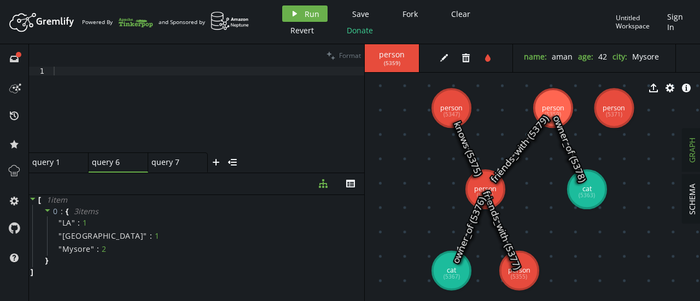
click at [132, 62] on div "clean Format" at bounding box center [196, 55] width 335 height 22
click at [183, 76] on div at bounding box center [207, 118] width 313 height 103
type textarea "G"
type textarea "g.V(5347).property('job','[DEMOGRAPHIC_DATA])"
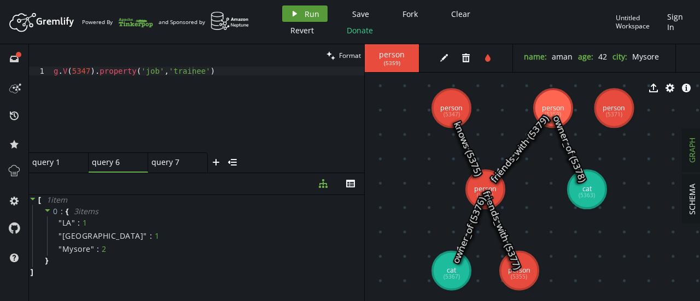
click at [301, 11] on button "play Run" at bounding box center [304, 13] width 45 height 16
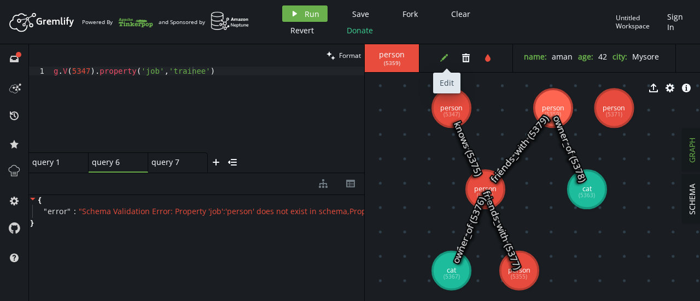
click at [438, 57] on button "edit" at bounding box center [444, 58] width 16 height 16
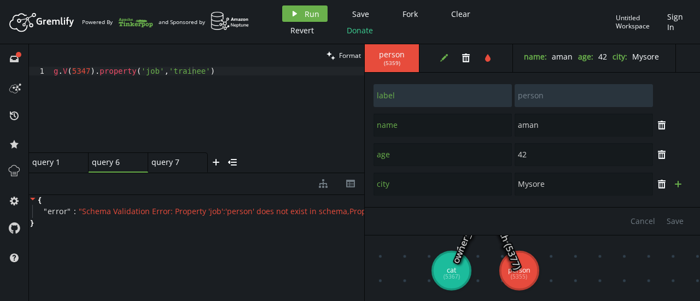
click at [681, 180] on icon "plus" at bounding box center [678, 184] width 9 height 9
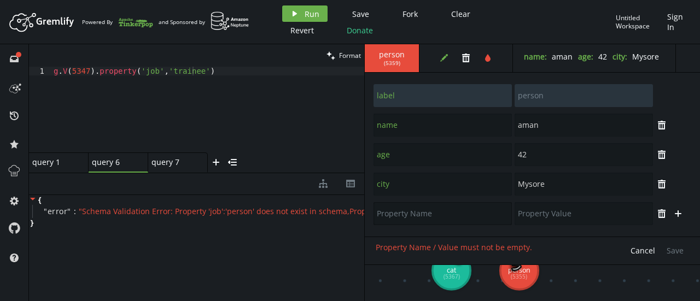
click at [447, 213] on input "text" at bounding box center [442, 213] width 138 height 23
type input "job"
click at [524, 215] on input "text" at bounding box center [583, 213] width 138 height 23
type input "Trainee"
click at [600, 237] on div "Scheme Validation Error: Property 'job' does not exist for 'person' Cancel Save" at bounding box center [532, 251] width 335 height 28
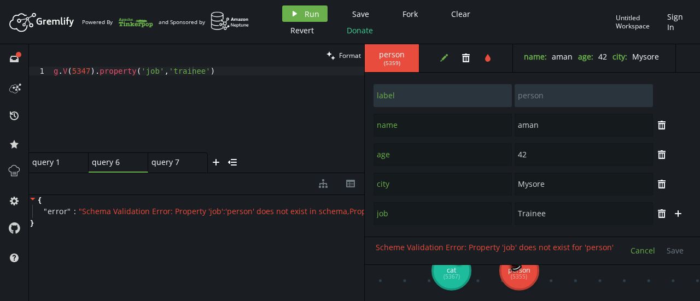
click at [647, 252] on span "Cancel" at bounding box center [642, 250] width 25 height 10
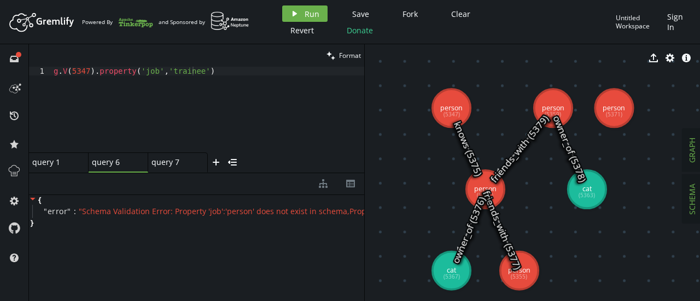
click at [692, 195] on span "SCHEMA" at bounding box center [692, 199] width 10 height 31
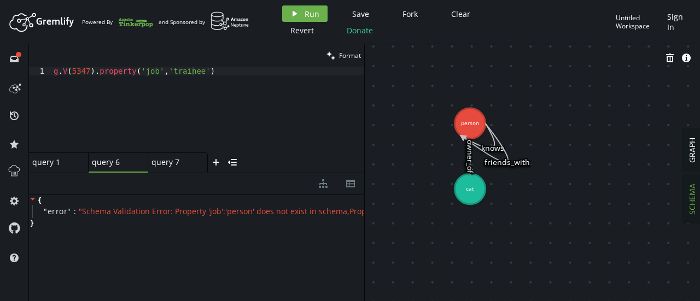
drag, startPoint x: 439, startPoint y: 102, endPoint x: 535, endPoint y: 173, distance: 119.3
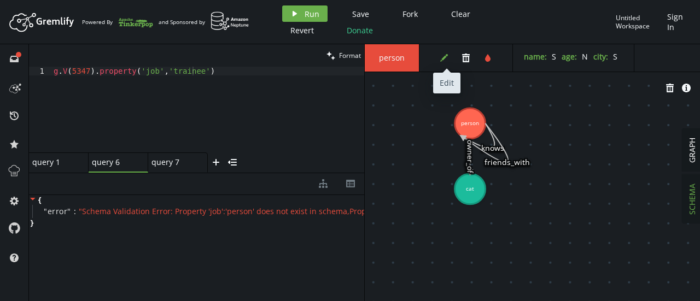
click at [438, 56] on button "edit" at bounding box center [444, 58] width 16 height 16
select select "NUMBER"
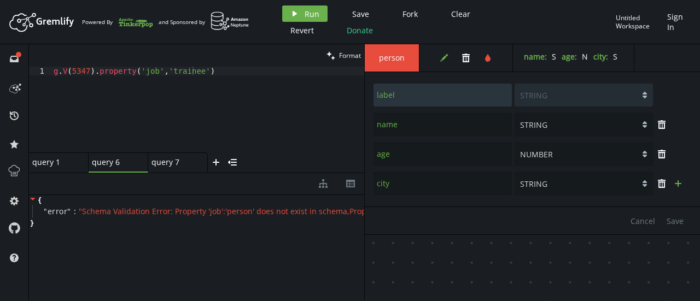
click at [680, 182] on icon "plus" at bounding box center [678, 183] width 9 height 9
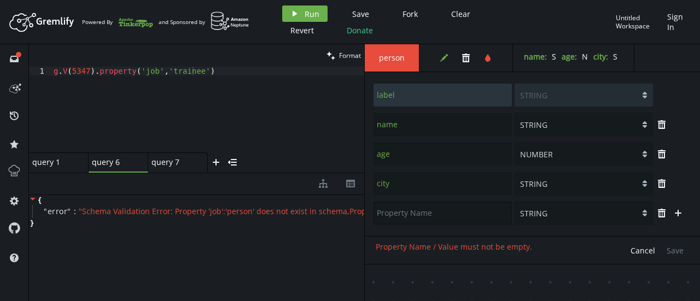
click at [475, 218] on input "text" at bounding box center [442, 213] width 138 height 23
type input "job"
click at [683, 245] on span "Save" at bounding box center [674, 250] width 17 height 10
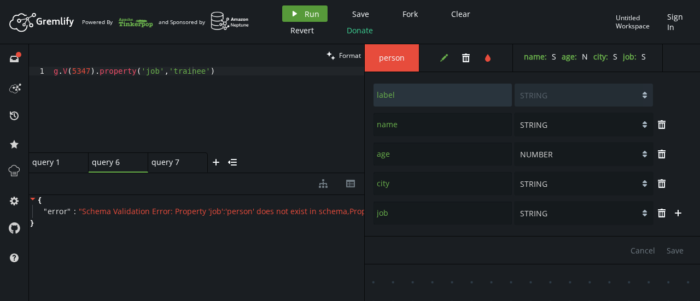
click at [315, 14] on span "Run" at bounding box center [312, 14] width 15 height 10
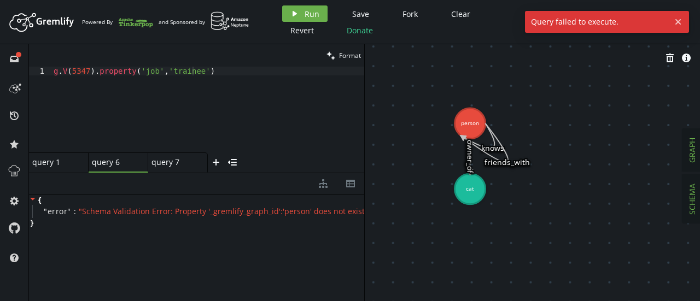
click at [699, 142] on button "GRAPH" at bounding box center [691, 150] width 19 height 43
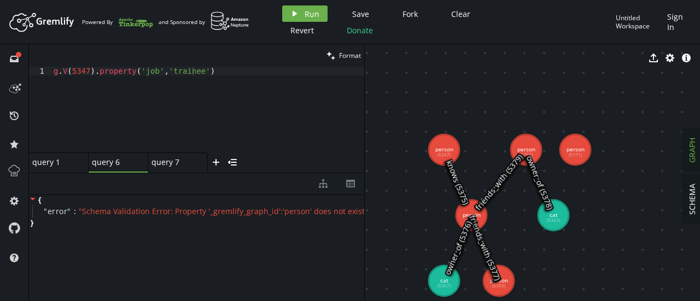
drag, startPoint x: 530, startPoint y: 85, endPoint x: 600, endPoint y: 183, distance: 120.3
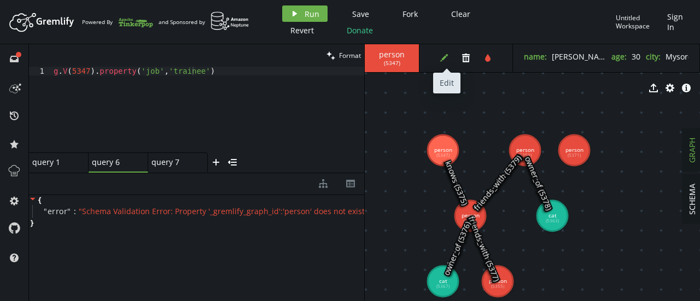
click at [445, 53] on button "edit" at bounding box center [444, 58] width 16 height 16
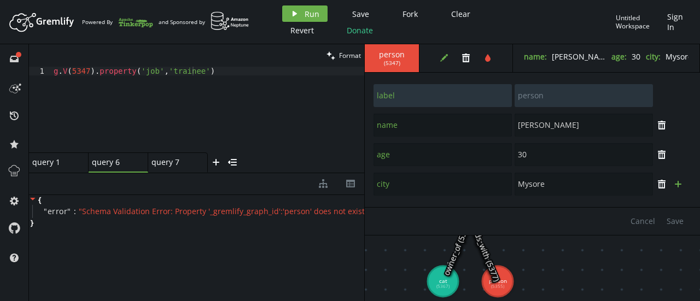
click at [679, 186] on icon "plus" at bounding box center [678, 184] width 9 height 9
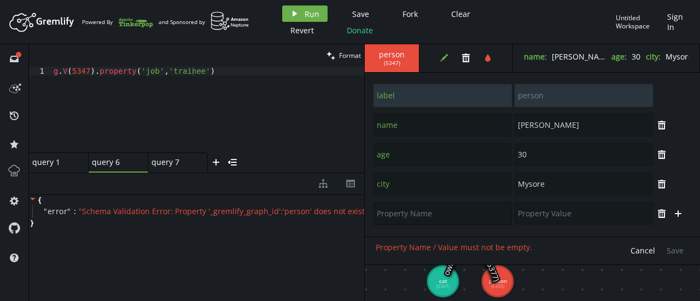
click at [464, 216] on input "text" at bounding box center [442, 213] width 138 height 23
type input "job"
click at [524, 219] on input "text" at bounding box center [583, 213] width 138 height 23
type input "Trainee"
click at [671, 256] on button "Save" at bounding box center [675, 251] width 28 height 16
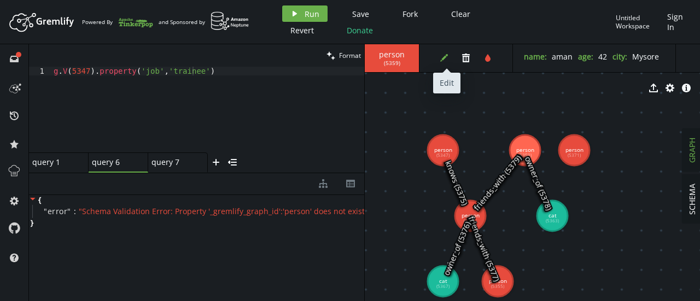
click at [438, 56] on button "edit" at bounding box center [444, 58] width 16 height 16
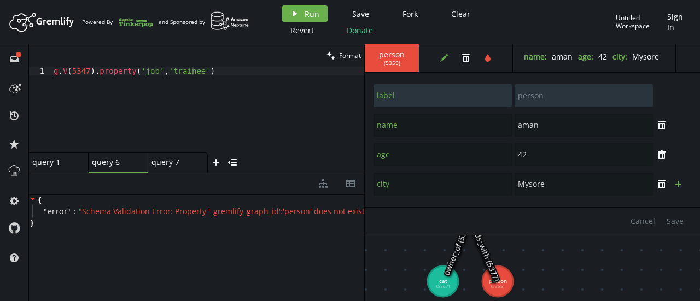
click at [683, 184] on button "plus" at bounding box center [678, 184] width 16 height 16
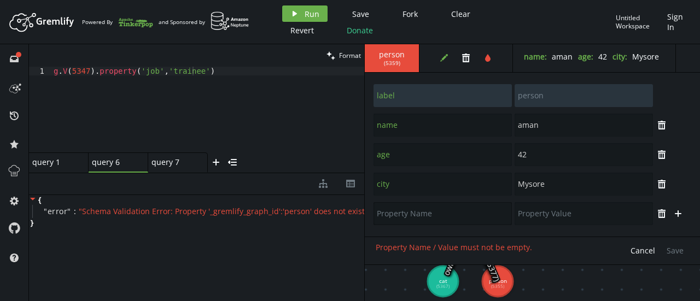
click at [465, 210] on input "text" at bounding box center [442, 213] width 138 height 23
type input "job"
click at [545, 213] on input "text" at bounding box center [583, 213] width 138 height 23
type input "ASE"
click at [674, 252] on span "Save" at bounding box center [674, 250] width 17 height 10
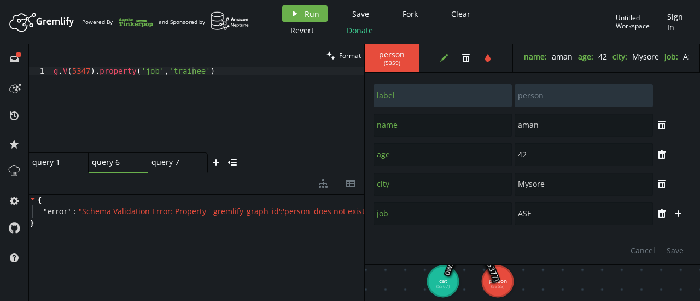
click at [615, 253] on div "Cancel Save" at bounding box center [532, 251] width 335 height 28
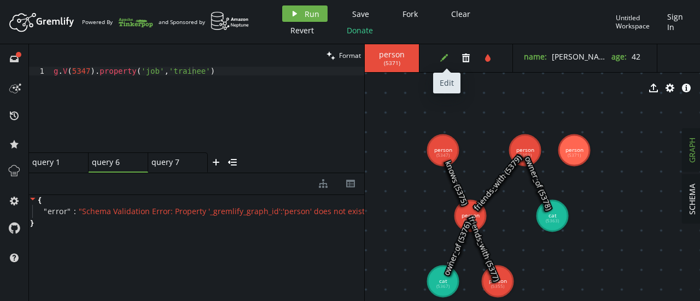
click at [441, 60] on icon "edit" at bounding box center [444, 58] width 9 height 9
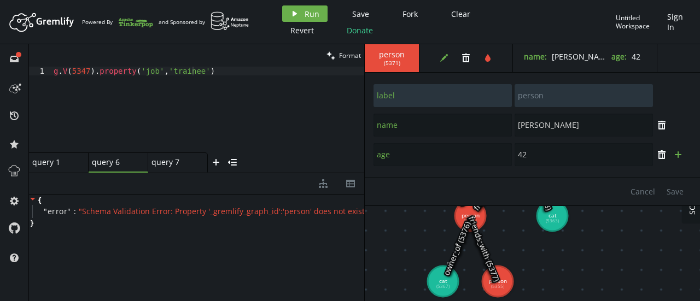
click at [676, 154] on icon "button" at bounding box center [678, 154] width 7 height 7
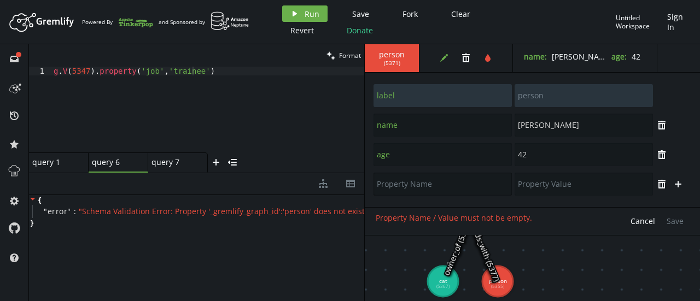
click at [504, 187] on input "text" at bounding box center [442, 184] width 138 height 23
type input "city"
click at [555, 192] on input "text" at bounding box center [583, 184] width 138 height 23
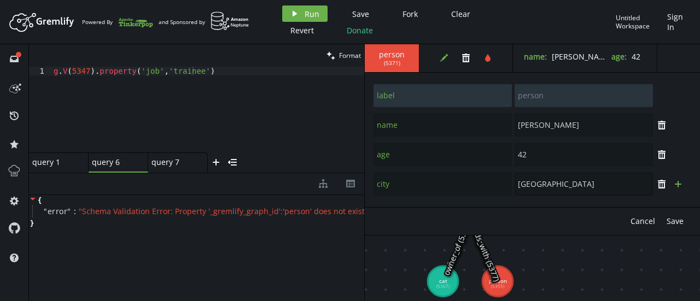
type input "[GEOGRAPHIC_DATA]"
click at [678, 182] on icon "button" at bounding box center [678, 184] width 7 height 7
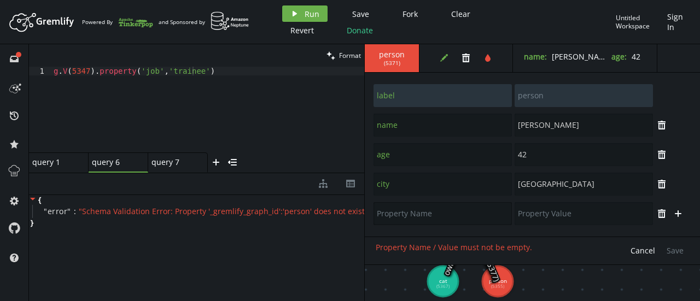
click at [450, 213] on input "text" at bounding box center [442, 213] width 138 height 23
type input "job"
click at [538, 216] on input "text" at bounding box center [583, 213] width 138 height 23
type input "SE"
click at [676, 255] on span "Save" at bounding box center [674, 250] width 17 height 10
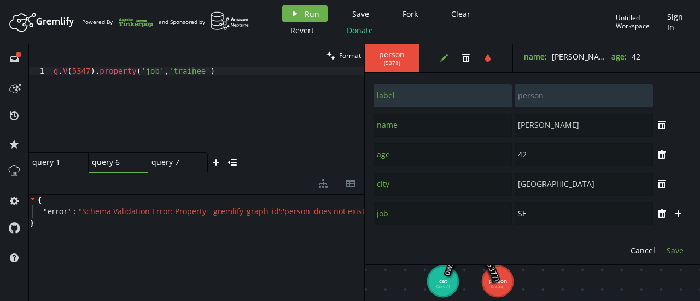
type input "name"
type input "[PERSON_NAME]"
type input "label"
type input "person"
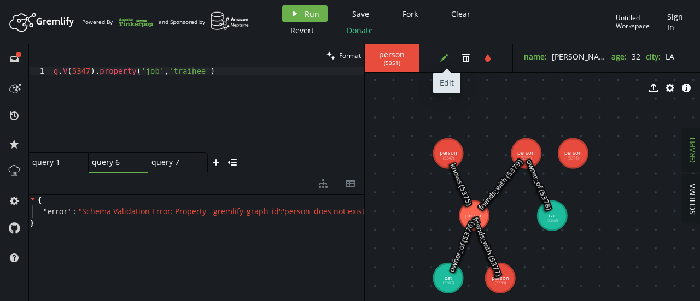
click at [448, 51] on button "edit" at bounding box center [444, 58] width 16 height 16
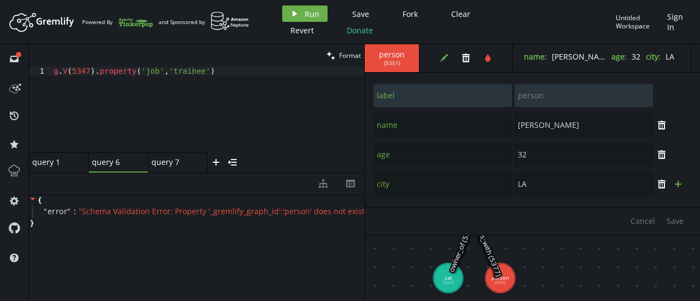
click at [680, 180] on icon "plus" at bounding box center [678, 184] width 9 height 9
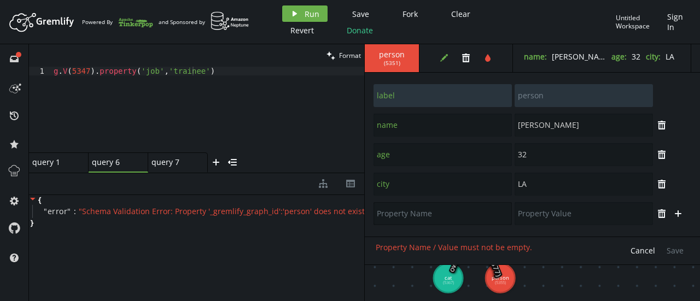
click at [434, 205] on input "text" at bounding box center [442, 213] width 138 height 23
type input "job"
click at [547, 218] on input "text" at bounding box center [583, 213] width 138 height 23
type input "SE"
click at [677, 252] on span "Save" at bounding box center [674, 250] width 17 height 10
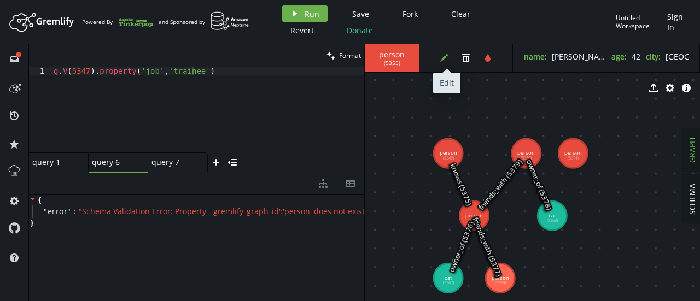
click at [443, 61] on icon "edit" at bounding box center [444, 58] width 9 height 9
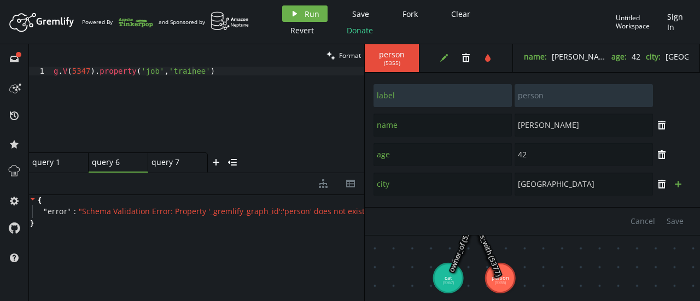
click at [677, 185] on icon "plus" at bounding box center [678, 184] width 9 height 9
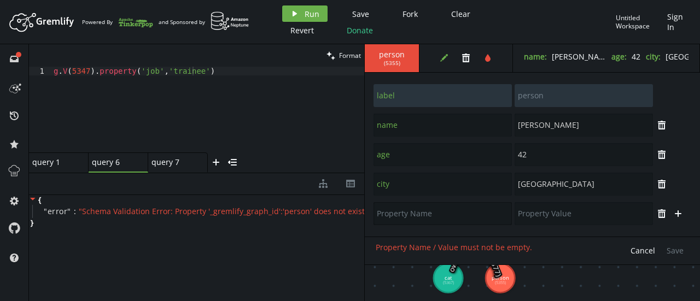
click at [419, 223] on input "text" at bounding box center [442, 213] width 138 height 23
type input "o"
type input "job"
click at [530, 212] on input "text" at bounding box center [583, 213] width 138 height 23
type input "TL"
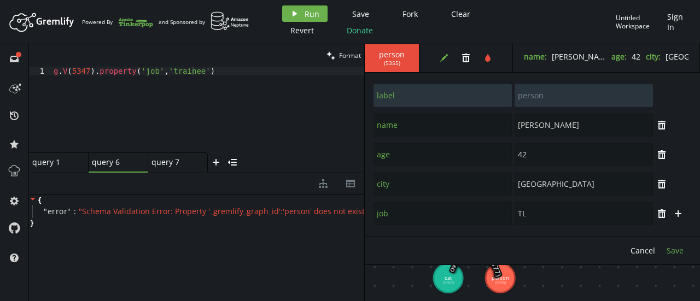
click at [682, 245] on span "Save" at bounding box center [674, 250] width 17 height 10
click at [674, 260] on div "Cancel Save" at bounding box center [532, 251] width 335 height 28
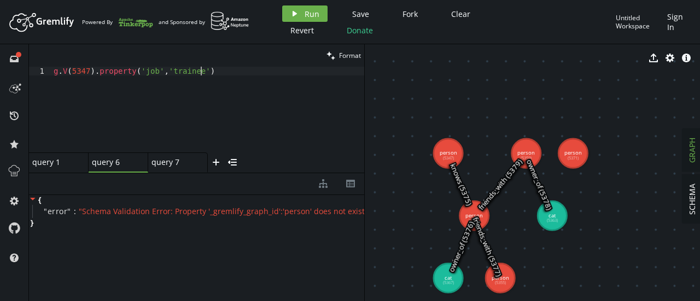
click at [215, 101] on div "g . V ( 5347 ) . property ( 'job' , '[DEMOGRAPHIC_DATA]' )" at bounding box center [207, 118] width 313 height 103
click at [139, 163] on icon at bounding box center [140, 162] width 4 height 4
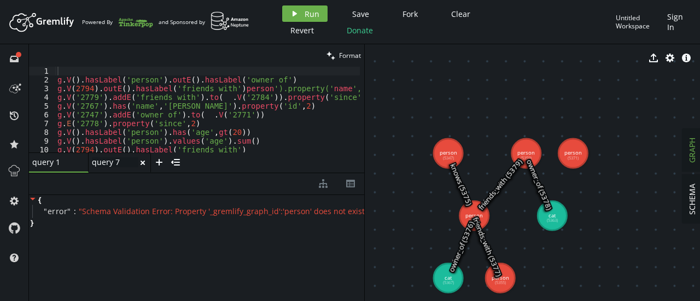
click at [109, 165] on div "query 7 query 7" at bounding box center [115, 162] width 46 height 10
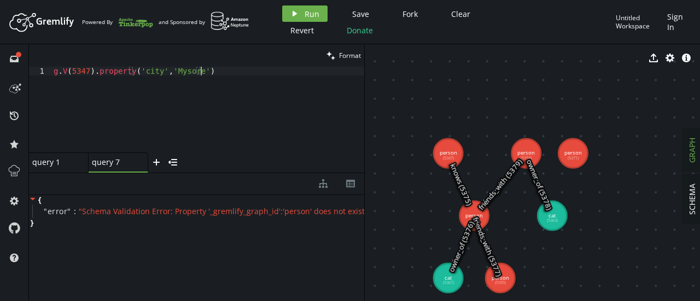
click at [195, 79] on div "g . V ( 5347 ) . property ( 'city' , '[GEOGRAPHIC_DATA]' )" at bounding box center [207, 118] width 313 height 103
drag, startPoint x: 206, startPoint y: 73, endPoint x: 72, endPoint y: 77, distance: 134.0
click at [72, 77] on div "g . V ( 5347 ) . property ( 'city' , '[GEOGRAPHIC_DATA]' )" at bounding box center [207, 118] width 313 height 103
type textarea "g.V().hasLabel('person')"
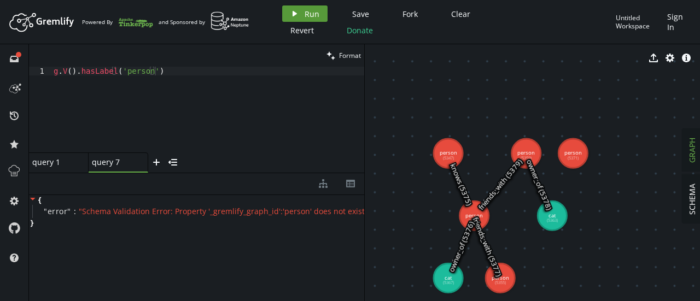
click at [300, 15] on button "play Run" at bounding box center [304, 13] width 45 height 16
